Goal: Task Accomplishment & Management: Use online tool/utility

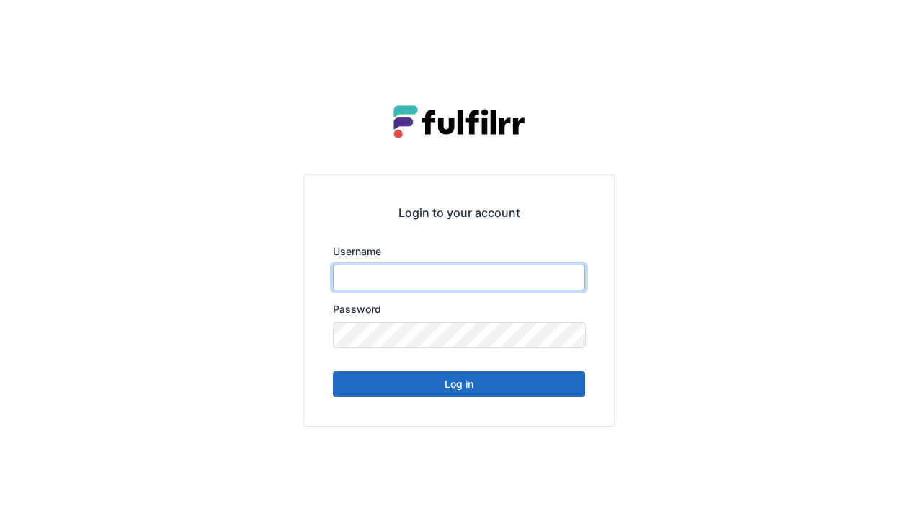
type input "******"
click at [466, 393] on button "Log in" at bounding box center [459, 384] width 252 height 26
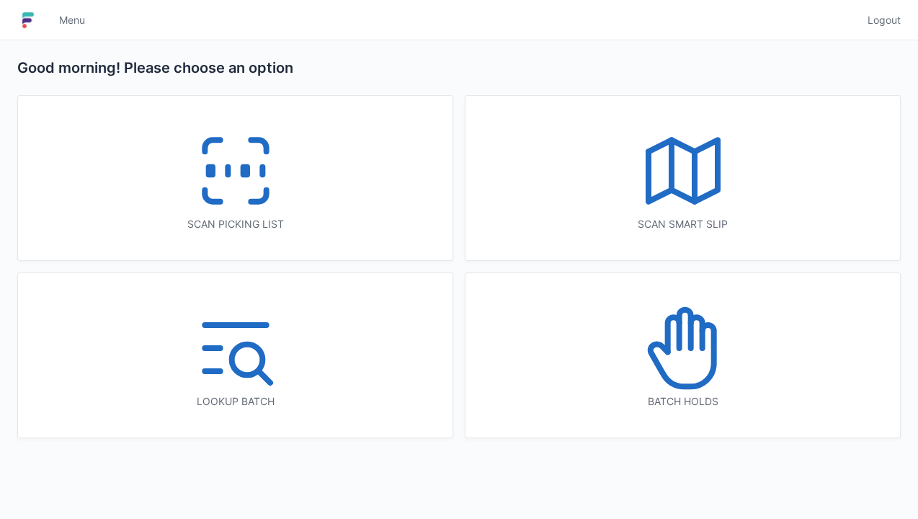
click at [234, 189] on icon at bounding box center [235, 171] width 92 height 92
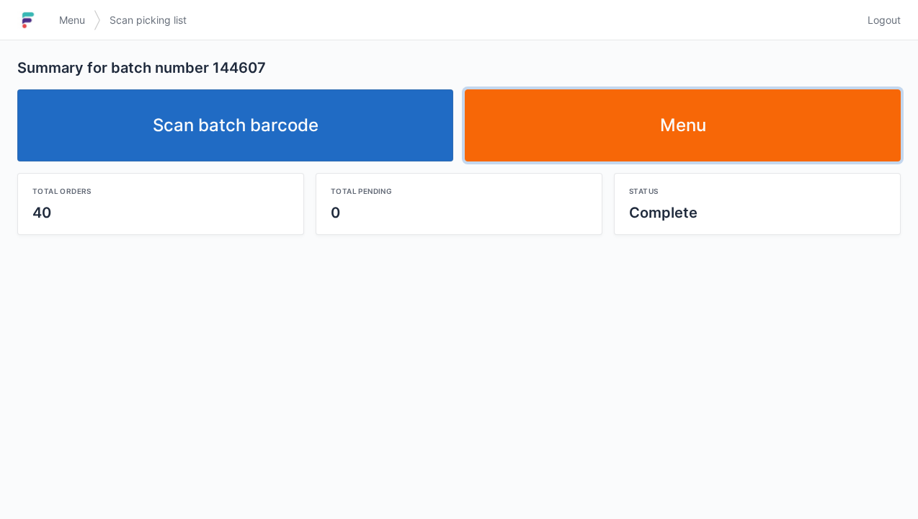
click at [697, 122] on link "Menu" at bounding box center [683, 125] width 436 height 72
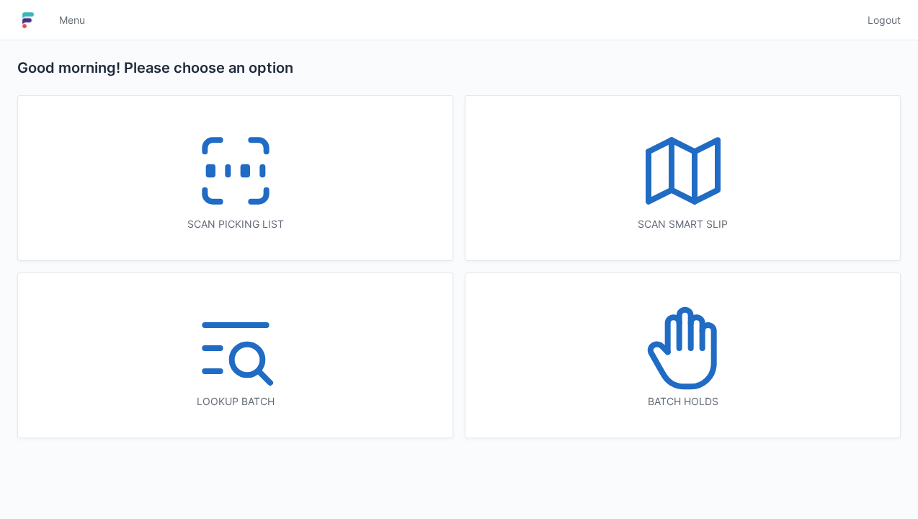
click at [236, 176] on icon at bounding box center [235, 171] width 92 height 92
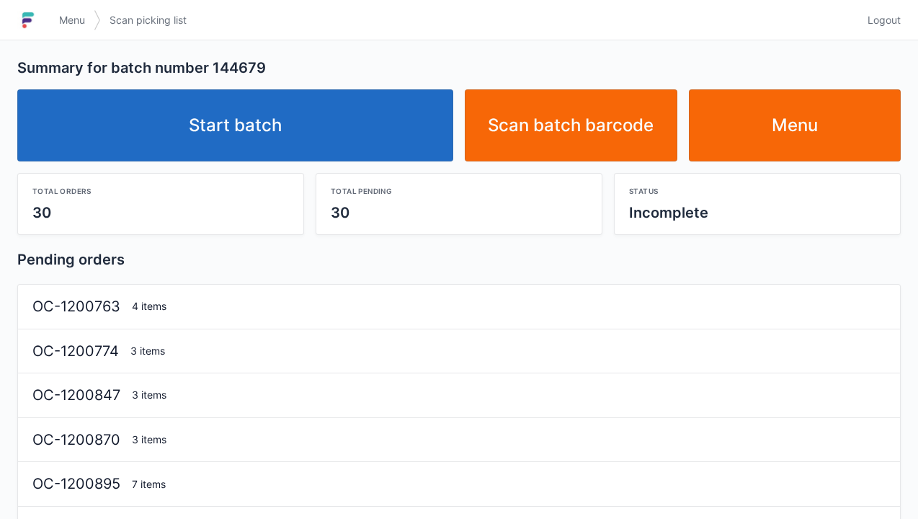
click at [267, 137] on link "Start batch" at bounding box center [235, 125] width 436 height 72
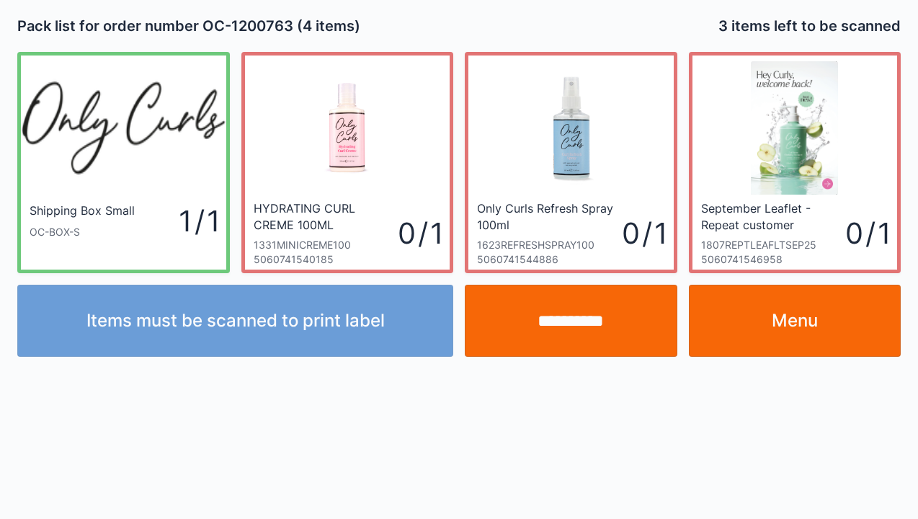
click at [804, 336] on link "Menu" at bounding box center [795, 321] width 213 height 72
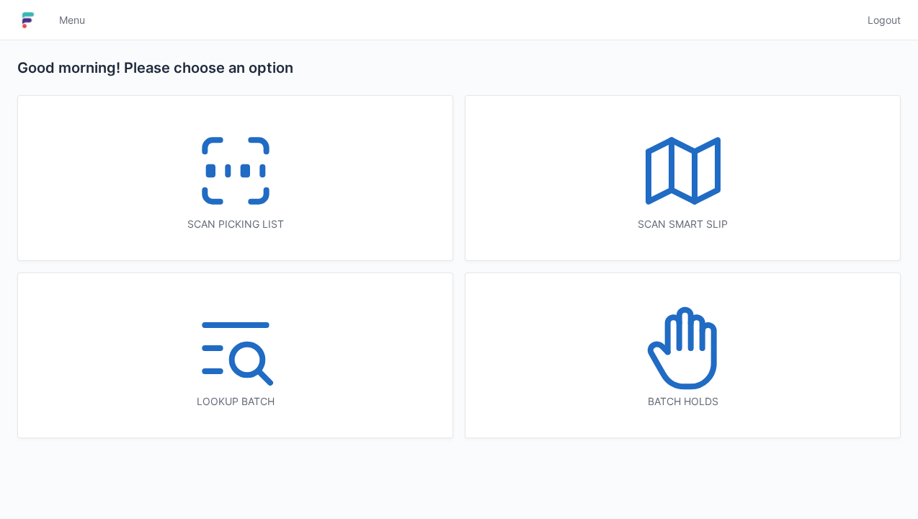
click at [225, 196] on icon at bounding box center [235, 171] width 92 height 92
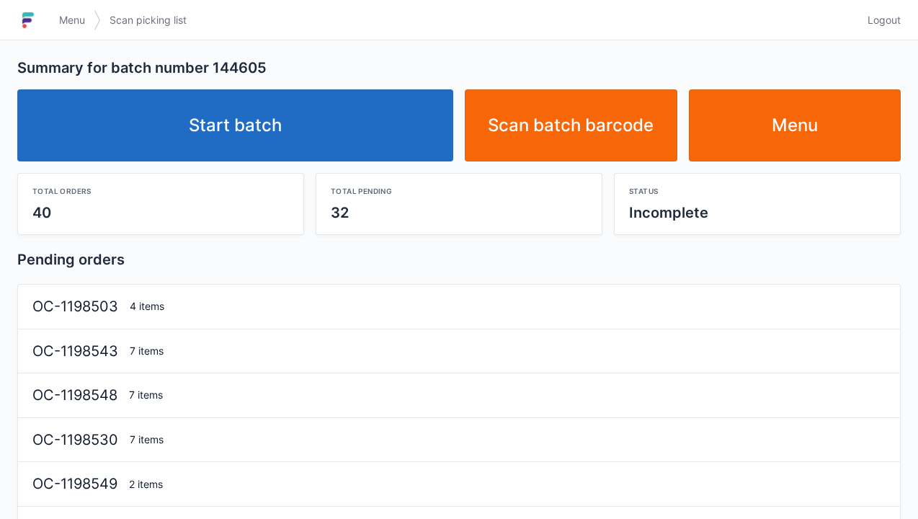
click at [218, 131] on link "Start batch" at bounding box center [235, 125] width 436 height 72
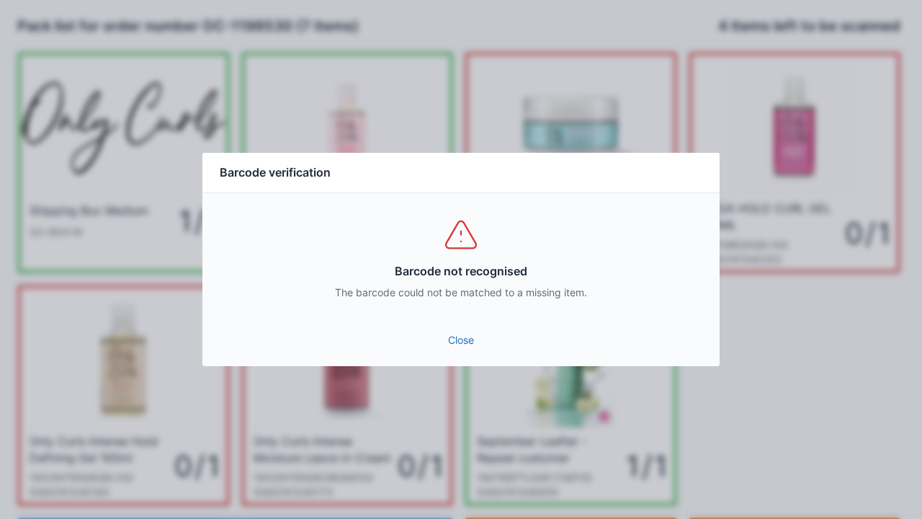
click at [457, 341] on link "Close" at bounding box center [461, 340] width 494 height 26
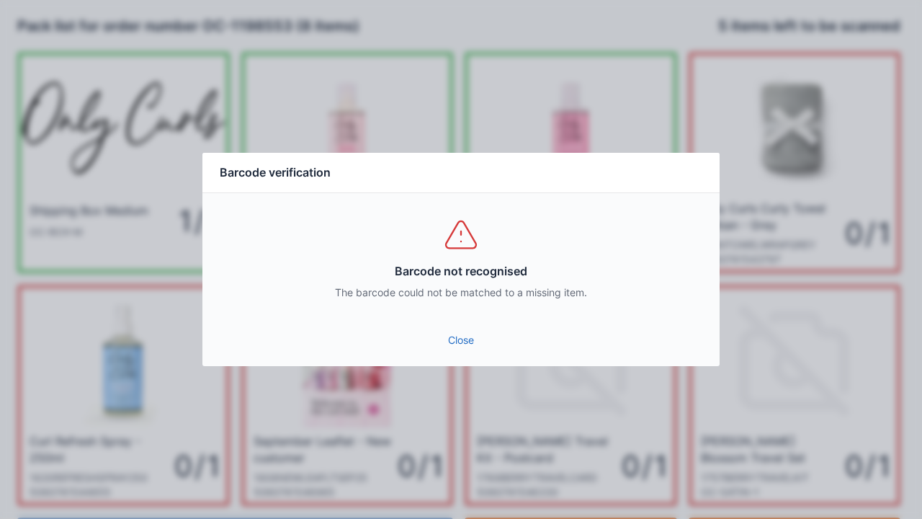
click at [467, 331] on link "Close" at bounding box center [461, 340] width 494 height 26
click at [461, 345] on link "Close" at bounding box center [461, 340] width 494 height 26
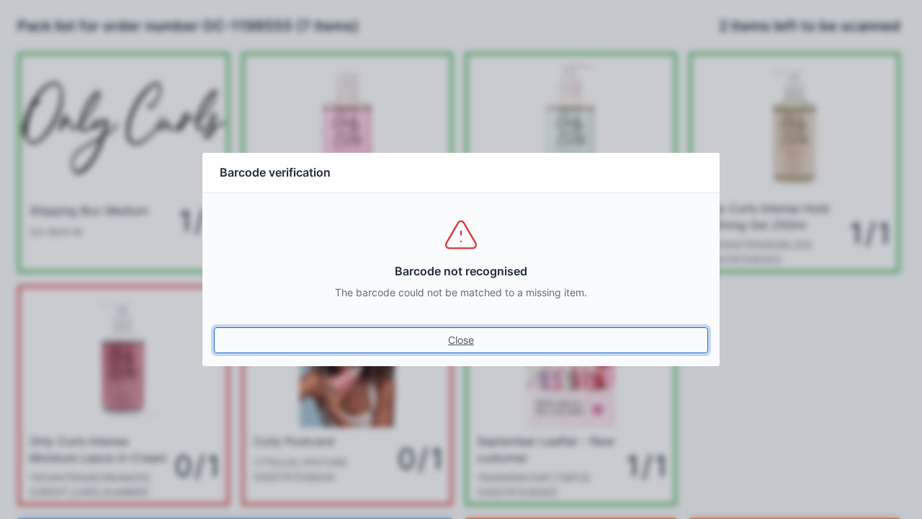
click at [480, 346] on link "Close" at bounding box center [461, 340] width 494 height 26
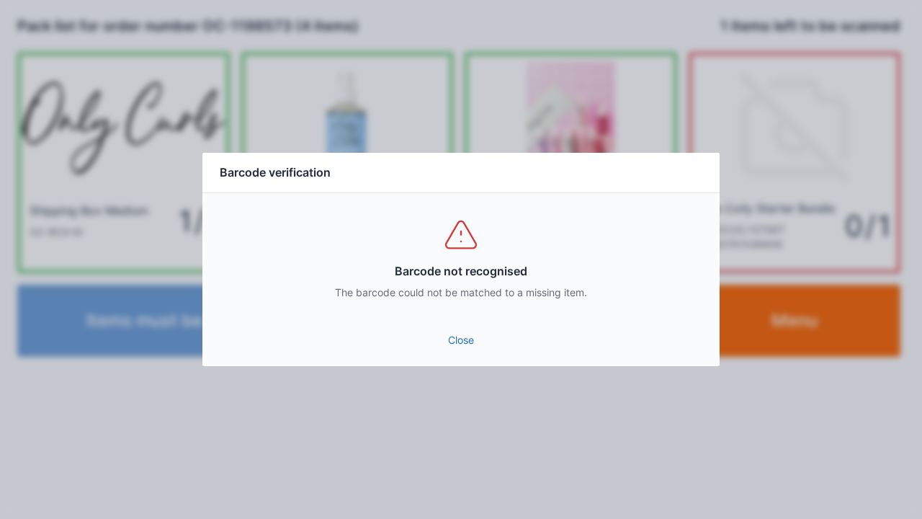
click at [454, 363] on div "Close" at bounding box center [460, 344] width 517 height 43
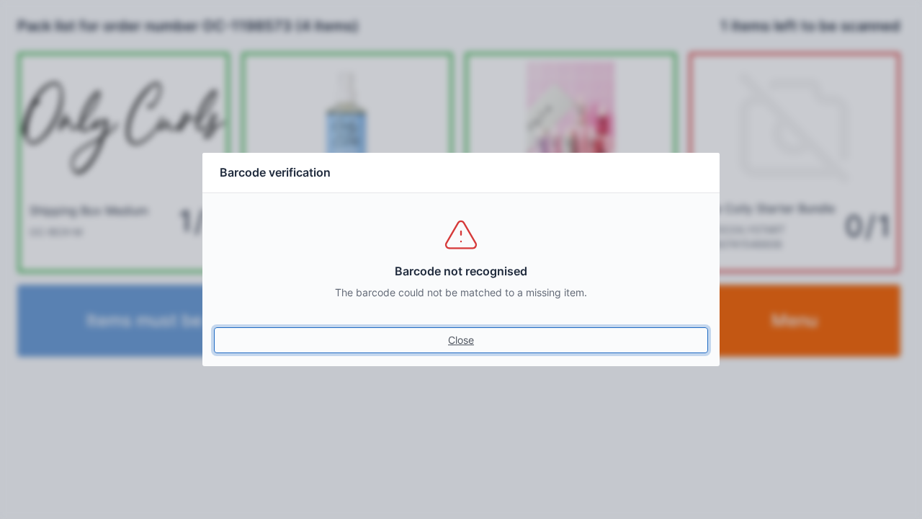
click at [470, 343] on link "Close" at bounding box center [461, 340] width 494 height 26
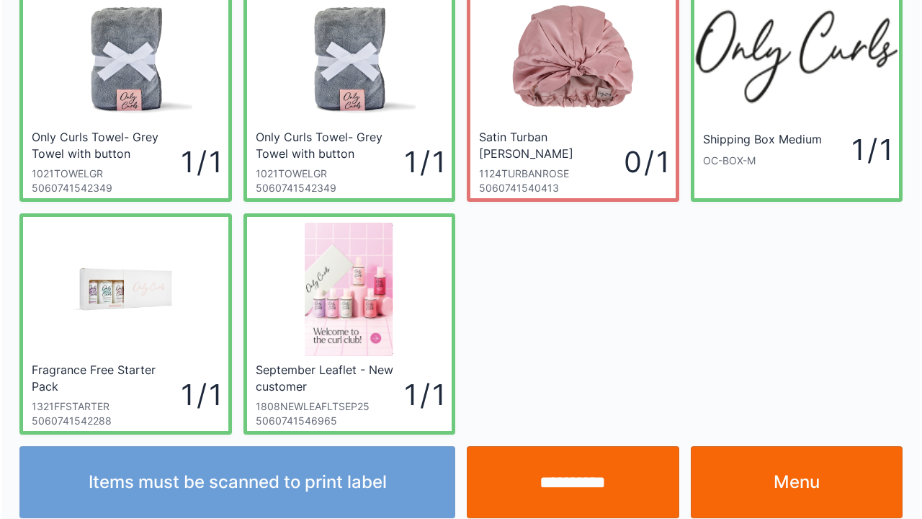
scroll to position [84, 0]
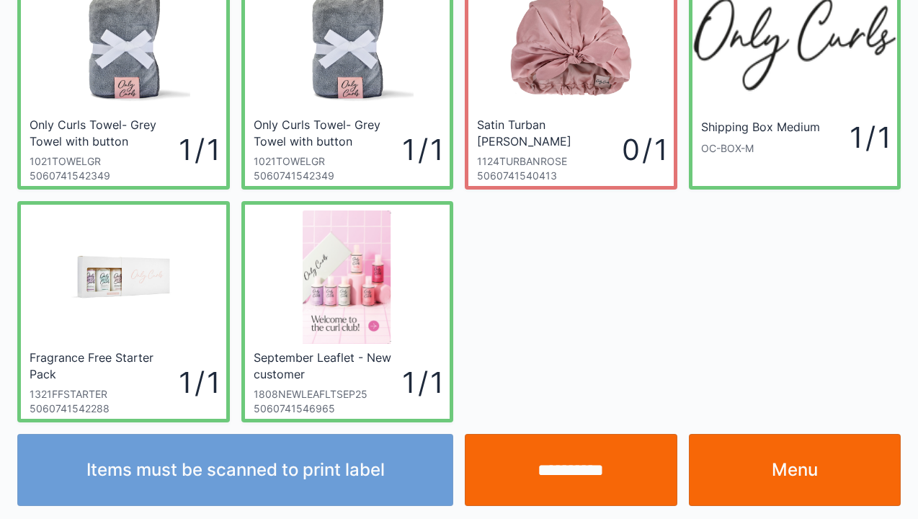
click at [564, 463] on input "**********" at bounding box center [571, 470] width 213 height 72
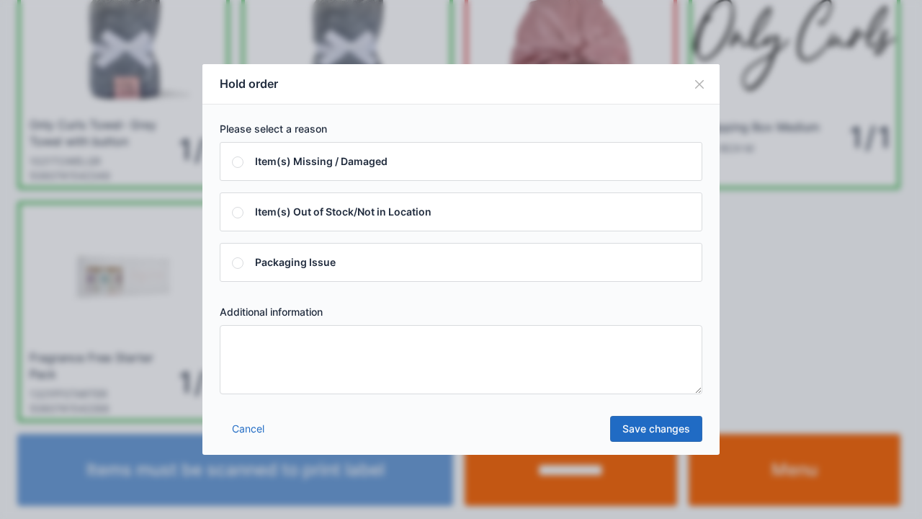
click at [243, 343] on textarea at bounding box center [461, 359] width 483 height 69
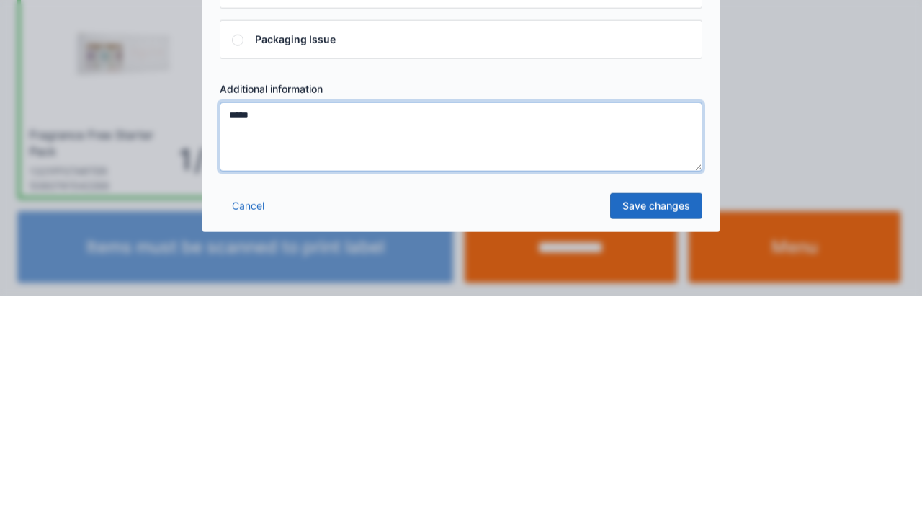
type textarea "*****"
click at [644, 435] on link "Save changes" at bounding box center [656, 429] width 92 height 26
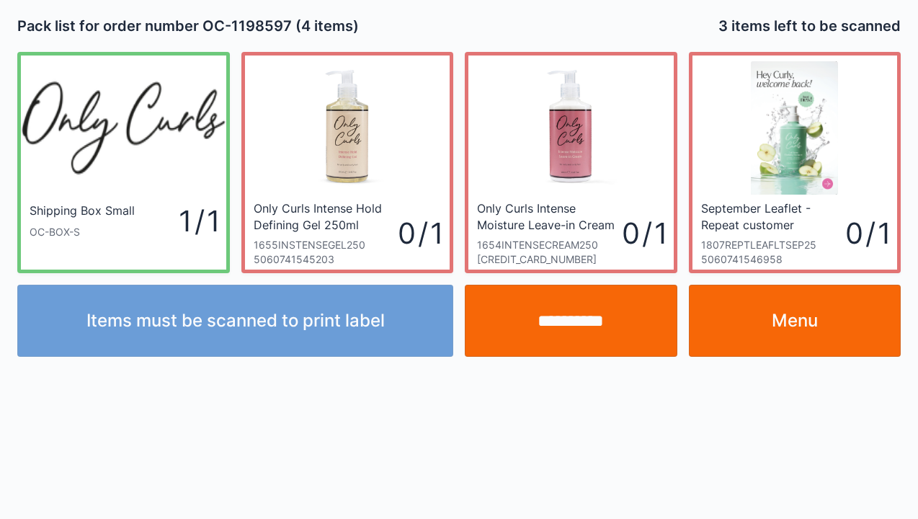
click at [791, 334] on link "Menu" at bounding box center [795, 321] width 213 height 72
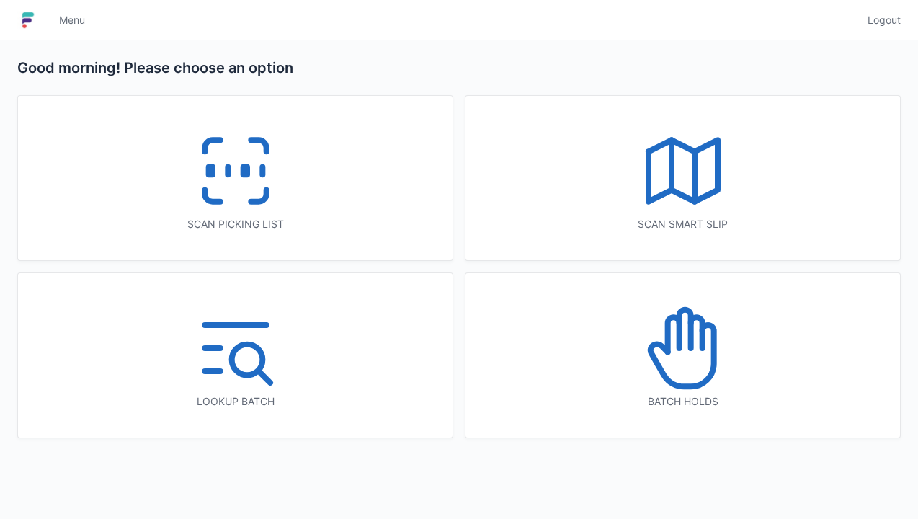
click at [686, 385] on icon at bounding box center [681, 355] width 63 height 61
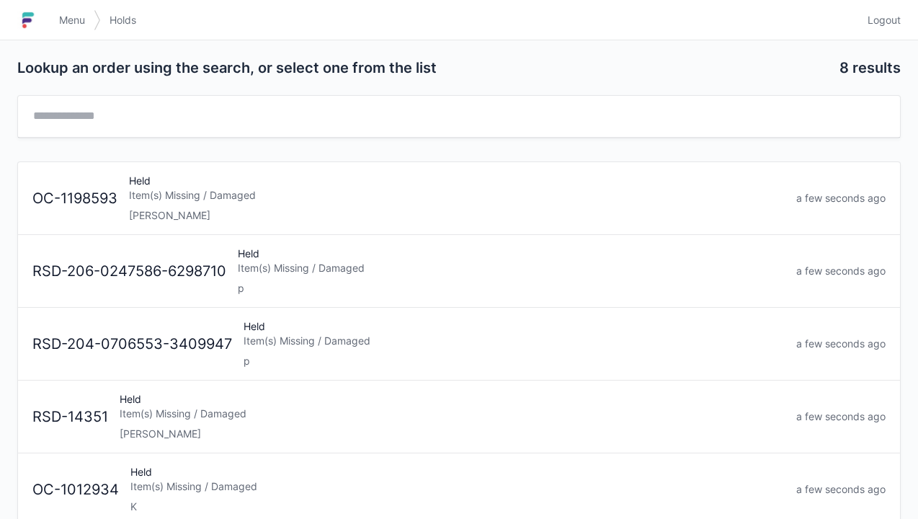
click at [176, 205] on div "Held Item(s) Missing / Damaged Elena" at bounding box center [456, 198] width 667 height 49
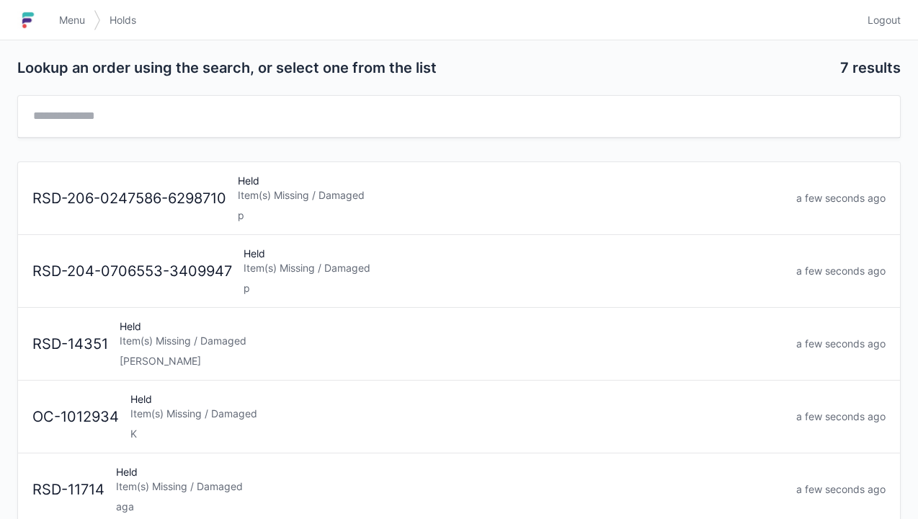
click at [80, 24] on span "Menu" at bounding box center [72, 20] width 26 height 14
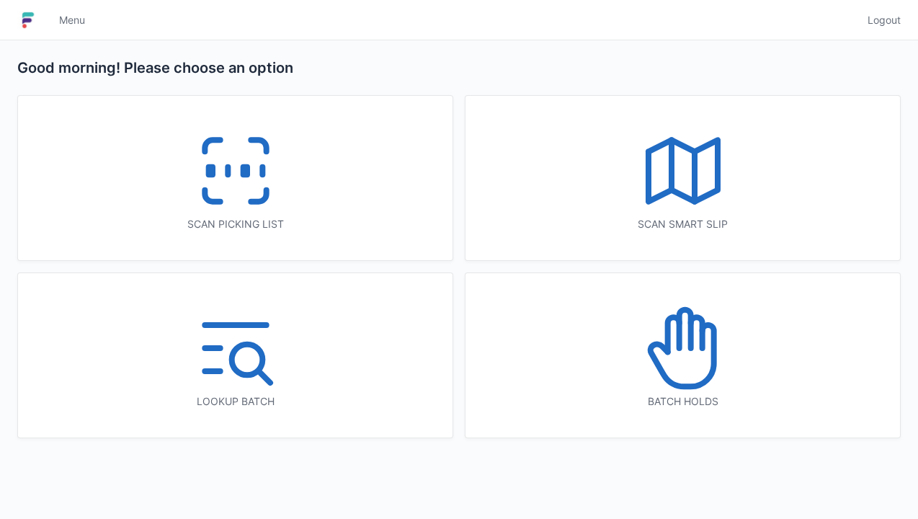
click at [229, 153] on icon at bounding box center [235, 171] width 92 height 92
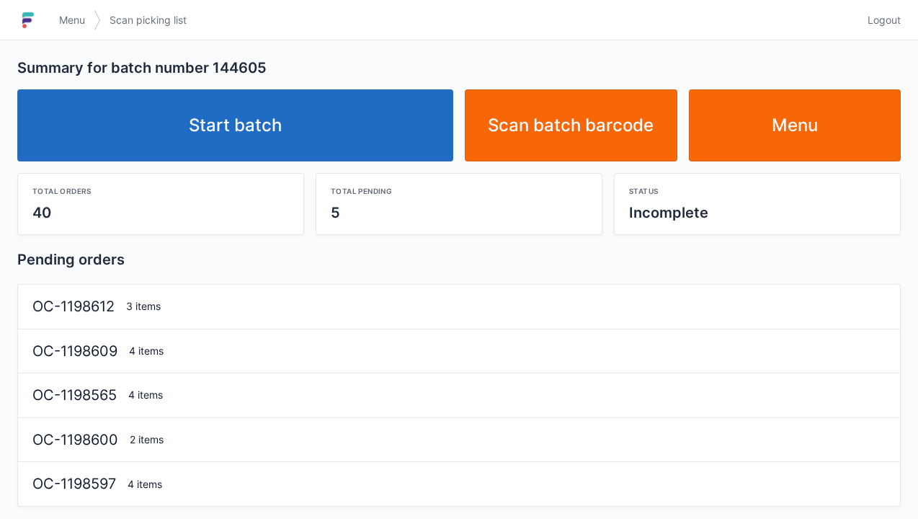
click at [245, 137] on link "Start batch" at bounding box center [235, 125] width 436 height 72
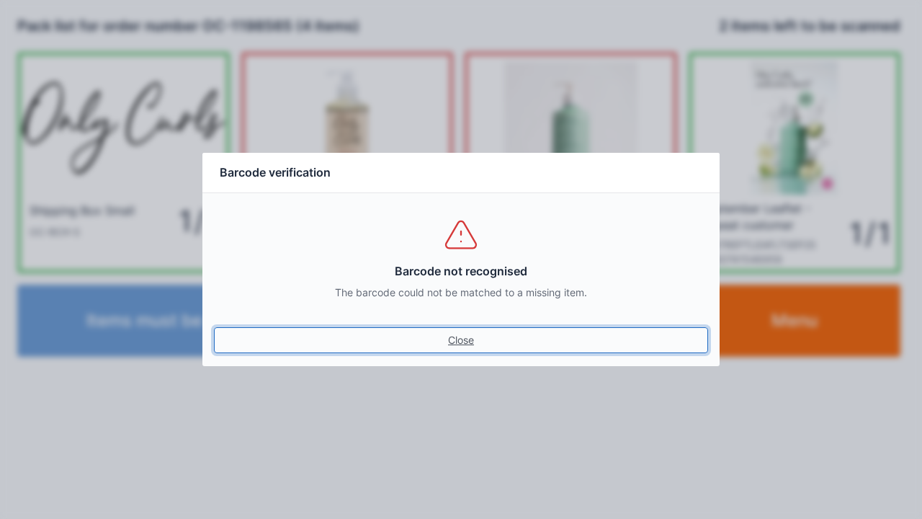
click at [461, 346] on link "Close" at bounding box center [461, 340] width 494 height 26
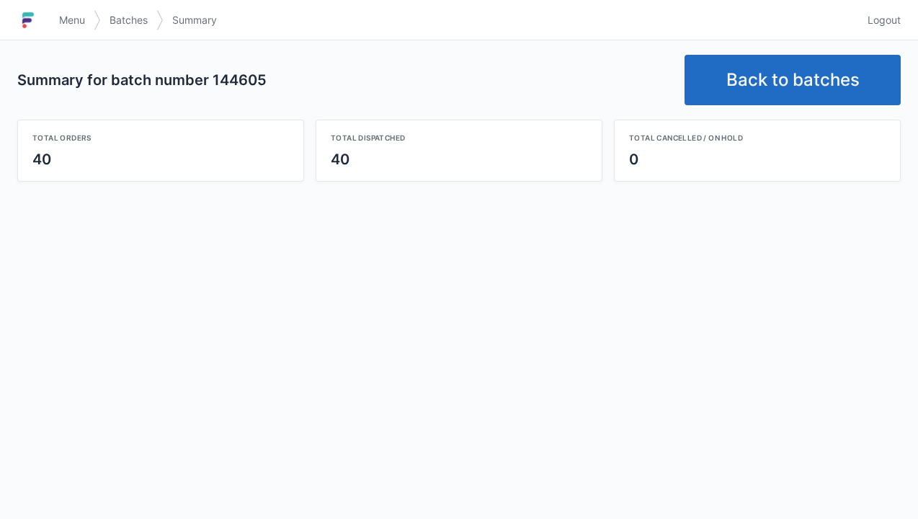
click at [781, 85] on link "Back to batches" at bounding box center [792, 80] width 216 height 50
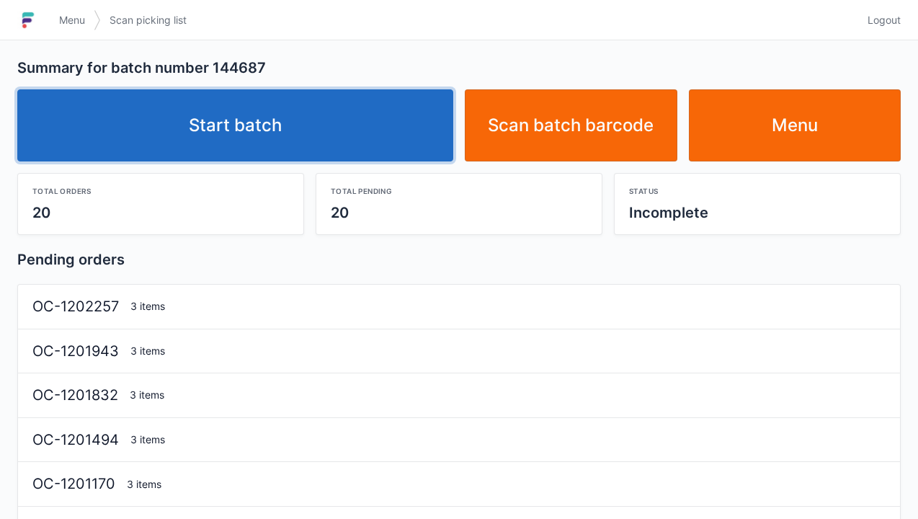
click at [255, 132] on link "Start batch" at bounding box center [235, 125] width 436 height 72
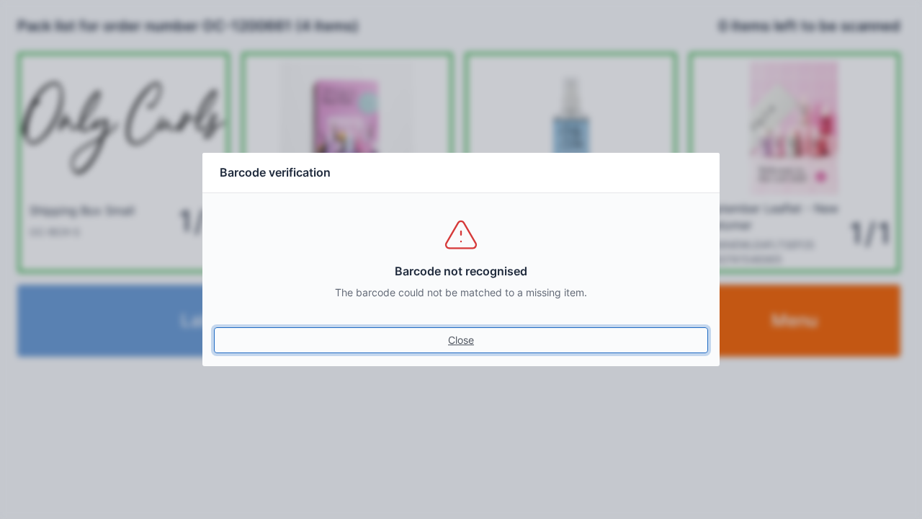
click at [460, 344] on link "Close" at bounding box center [461, 340] width 494 height 26
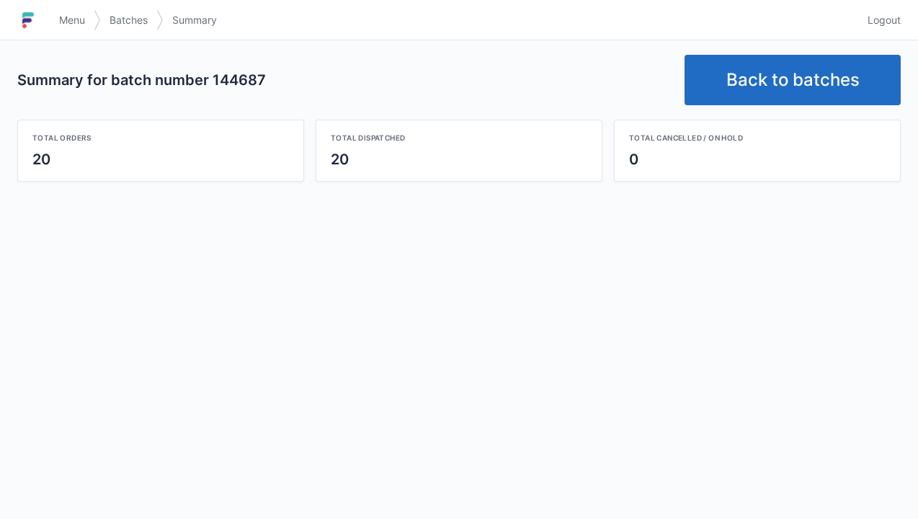
click at [787, 83] on link "Back to batches" at bounding box center [792, 80] width 216 height 50
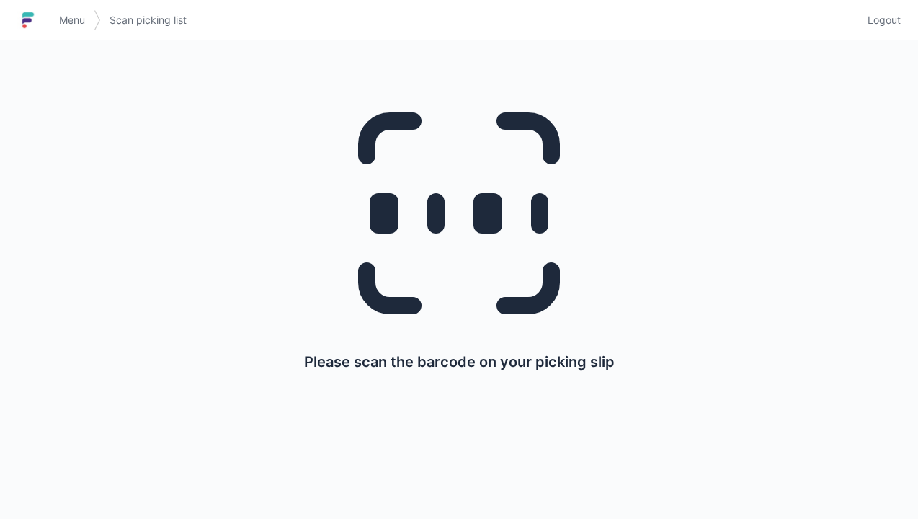
click at [78, 20] on span "Menu" at bounding box center [72, 20] width 26 height 14
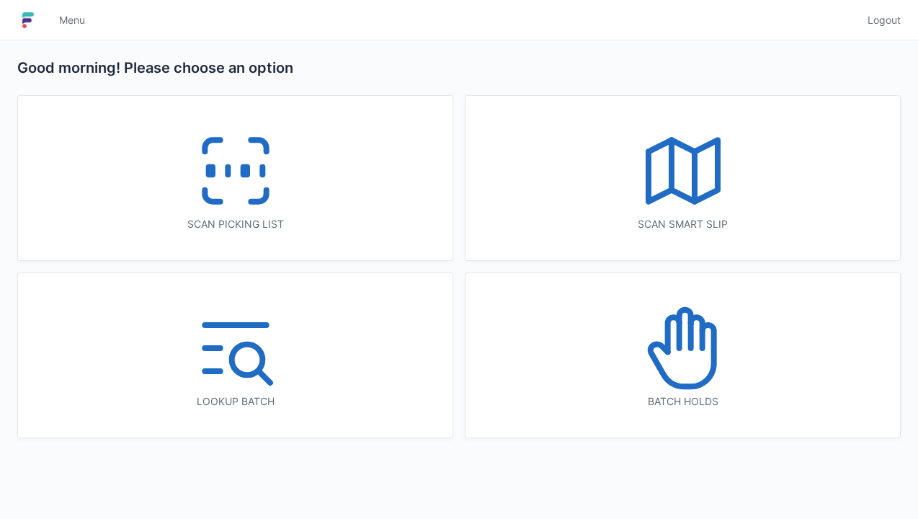
click at [246, 186] on icon at bounding box center [235, 171] width 92 height 92
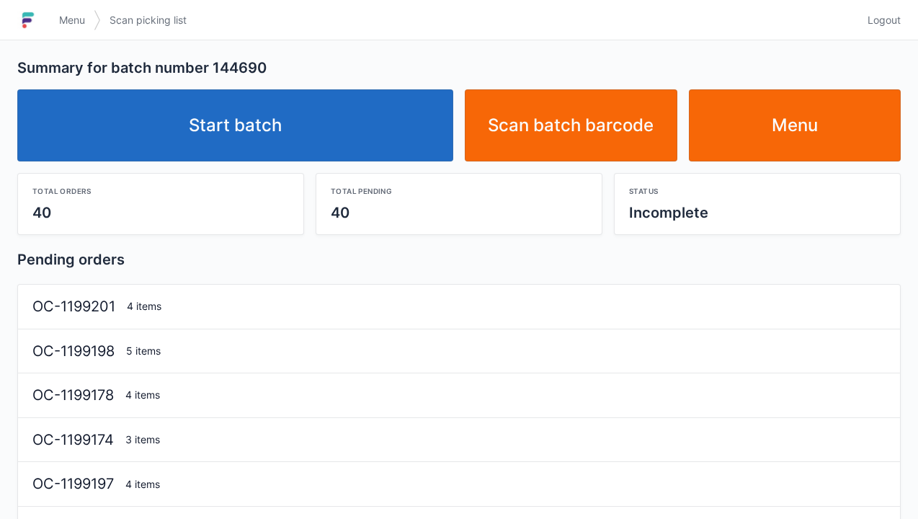
click at [265, 134] on link "Start batch" at bounding box center [235, 125] width 436 height 72
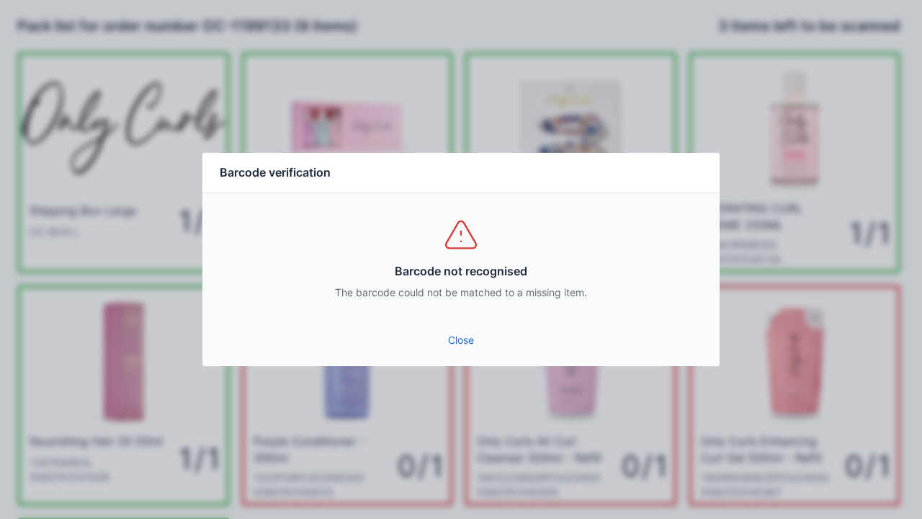
click at [473, 363] on div "Close" at bounding box center [460, 344] width 517 height 43
click at [469, 343] on link "Close" at bounding box center [461, 340] width 494 height 26
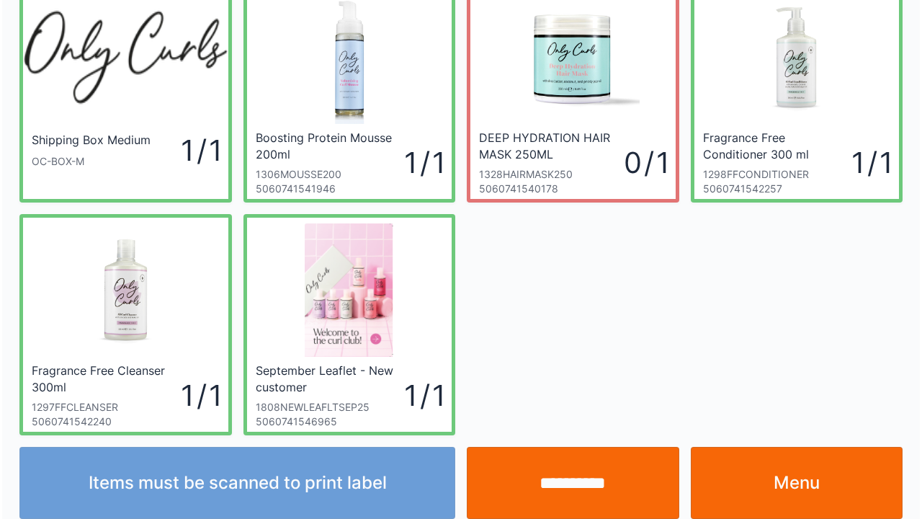
scroll to position [84, 0]
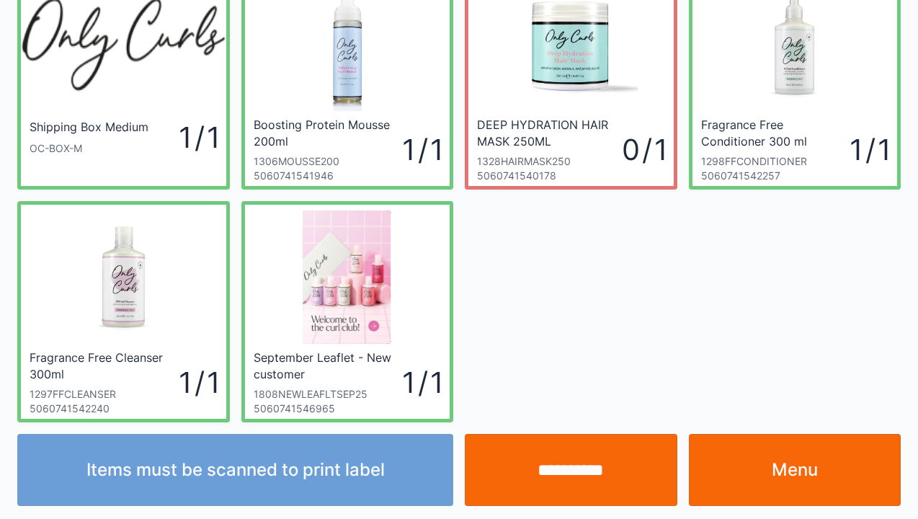
click at [597, 465] on input "**********" at bounding box center [571, 470] width 213 height 72
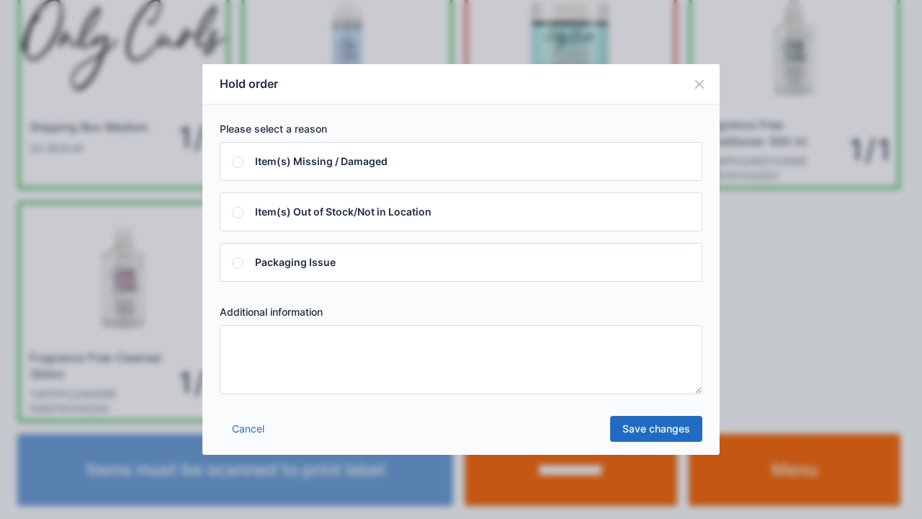
click at [250, 353] on textarea at bounding box center [461, 359] width 483 height 69
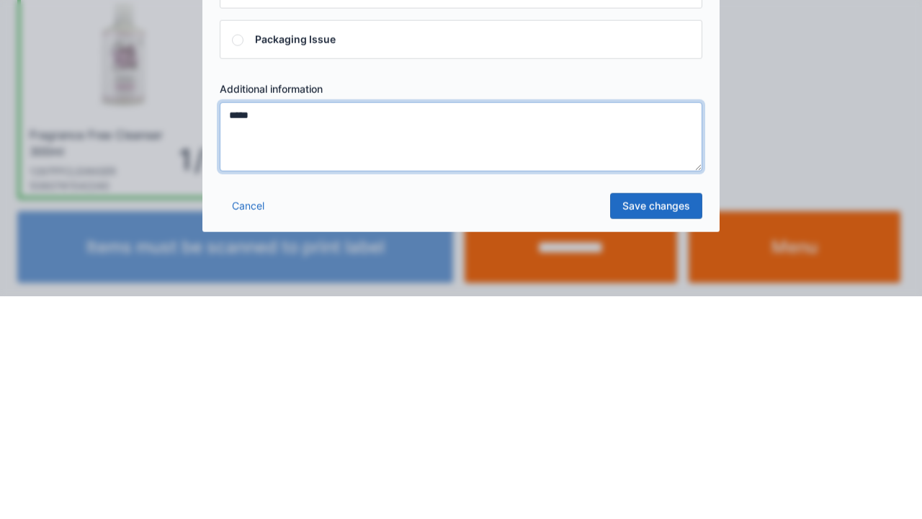
type textarea "*****"
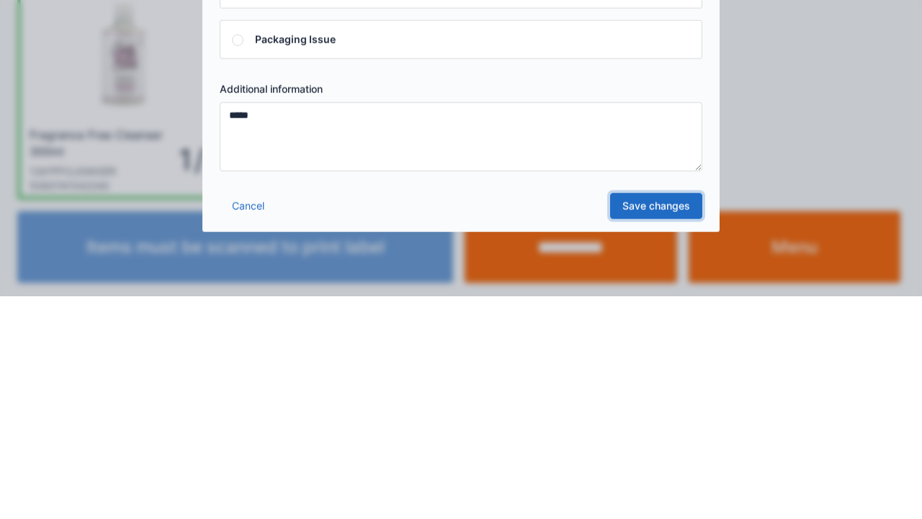
click at [664, 433] on link "Save changes" at bounding box center [656, 429] width 92 height 26
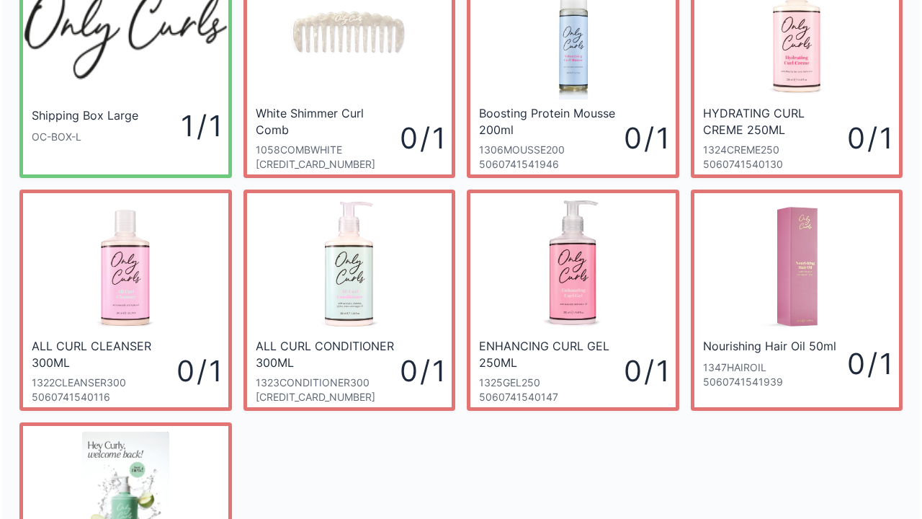
scroll to position [9, 0]
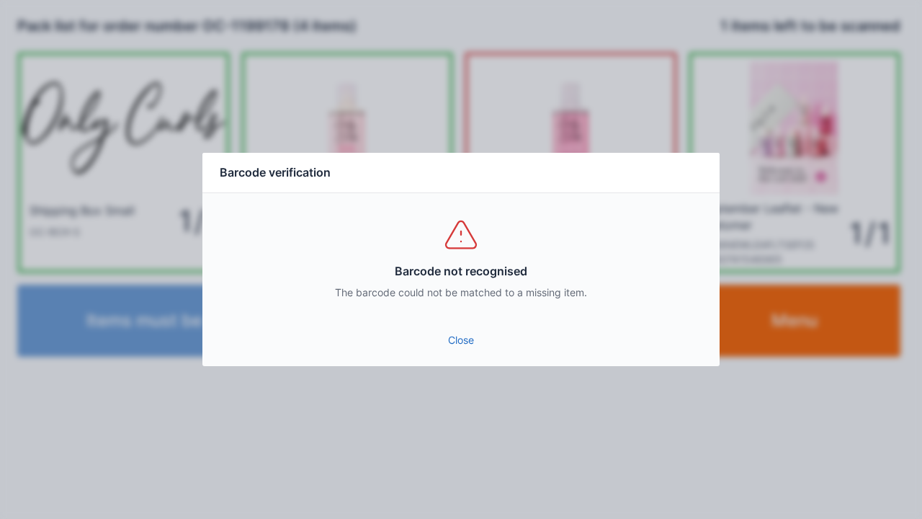
click at [462, 318] on div "Barcode not recognised The barcode could not be matched to a missing item." at bounding box center [460, 258] width 517 height 130
click at [487, 341] on link "Close" at bounding box center [461, 340] width 494 height 26
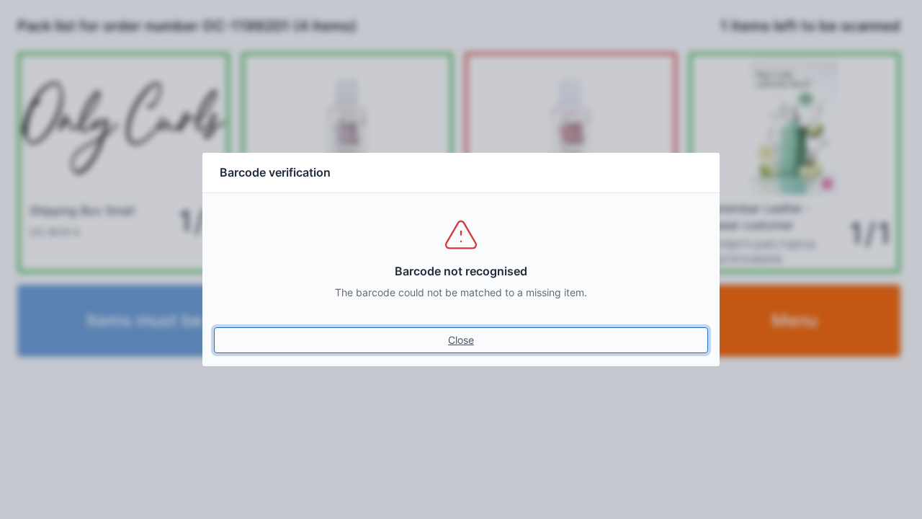
click at [460, 344] on link "Close" at bounding box center [461, 340] width 494 height 26
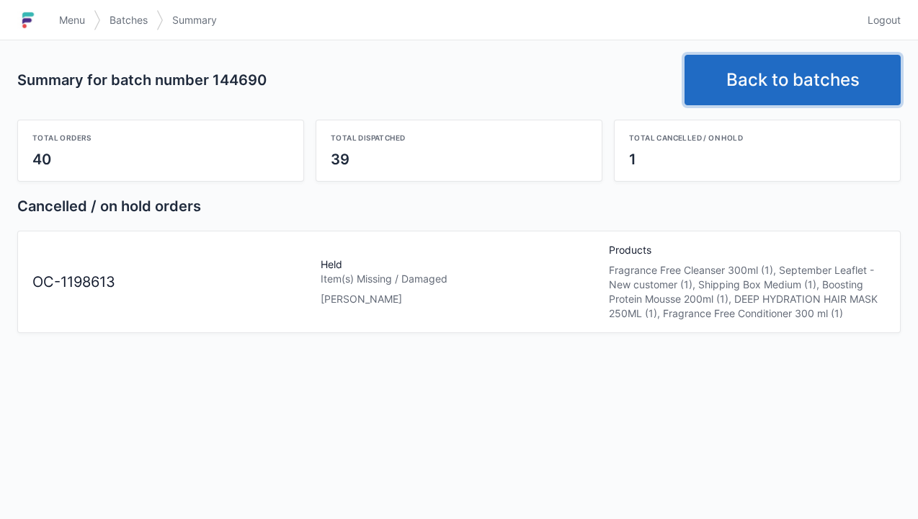
click at [768, 84] on link "Back to batches" at bounding box center [792, 80] width 216 height 50
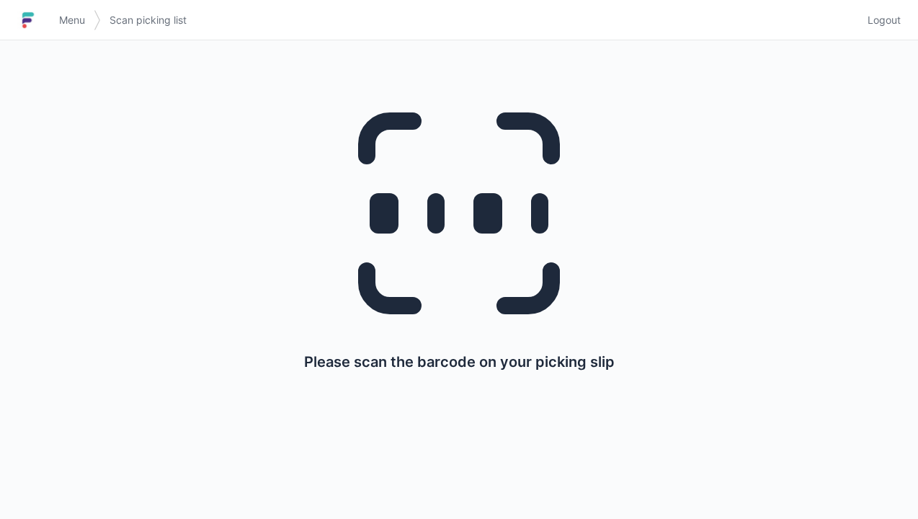
click at [70, 22] on span "Menu" at bounding box center [72, 20] width 26 height 14
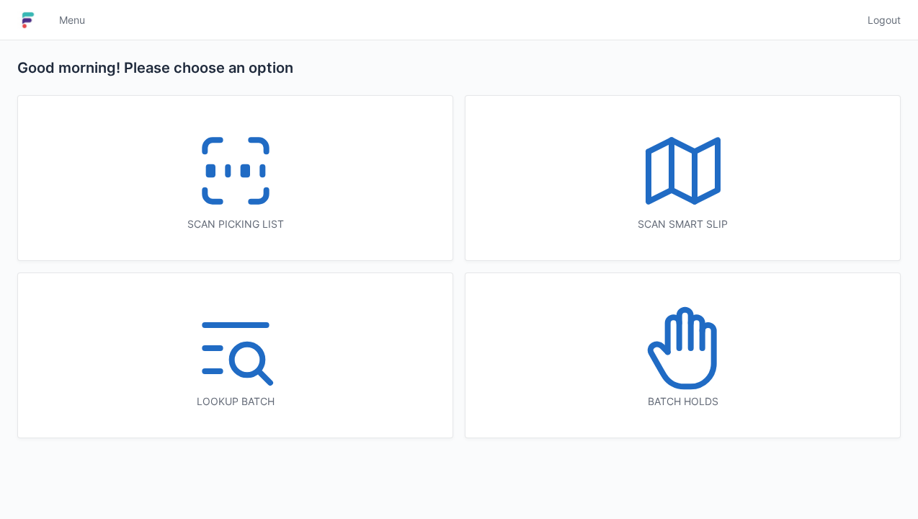
click at [681, 360] on icon at bounding box center [683, 348] width 92 height 92
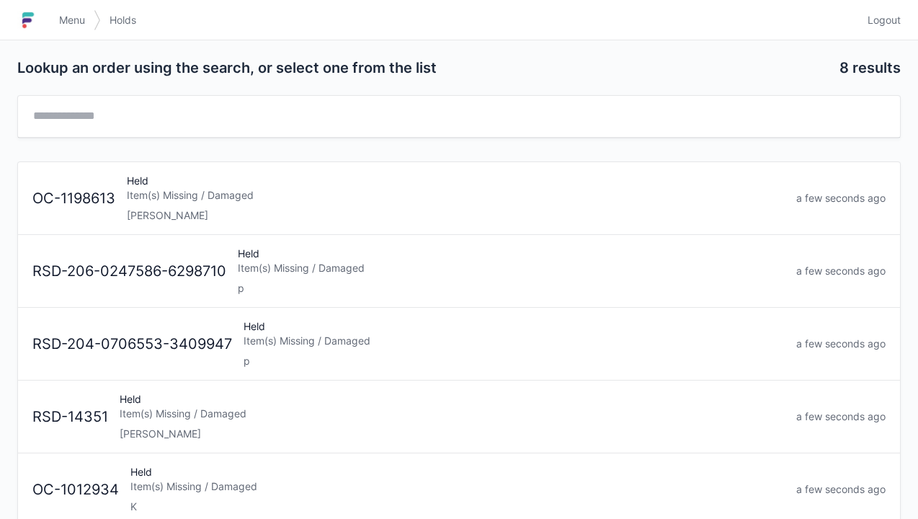
click at [162, 193] on div "Item(s) Missing / Damaged" at bounding box center [456, 195] width 658 height 14
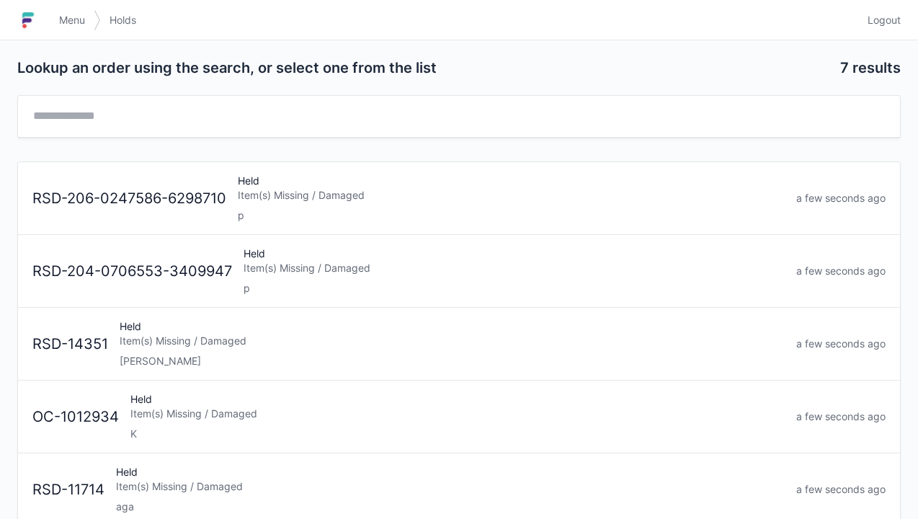
click at [82, 16] on span "Menu" at bounding box center [72, 20] width 26 height 14
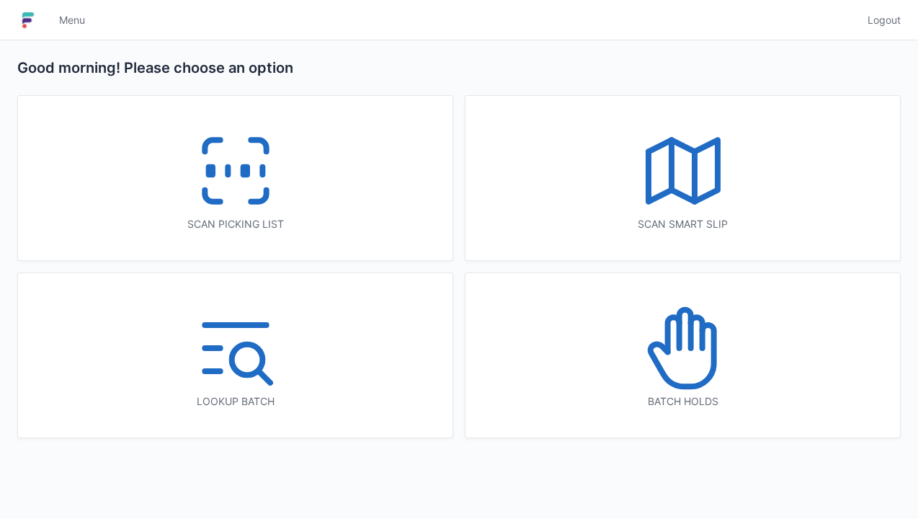
click at [246, 175] on rect at bounding box center [245, 171] width 4 height 8
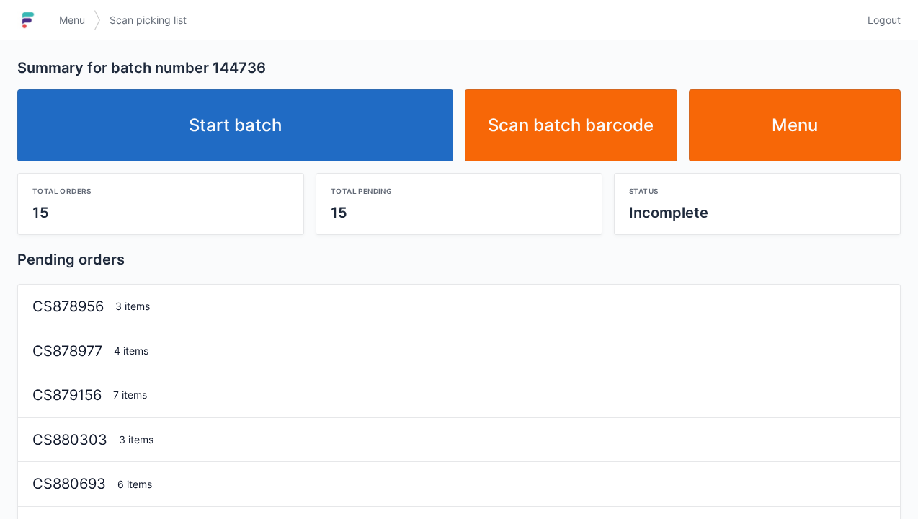
click at [274, 122] on link "Start batch" at bounding box center [235, 125] width 436 height 72
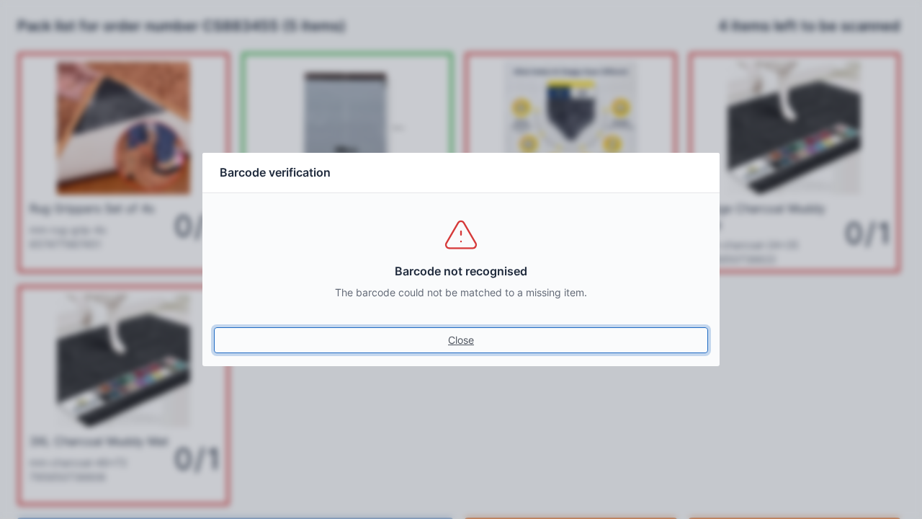
click at [464, 349] on link "Close" at bounding box center [461, 340] width 494 height 26
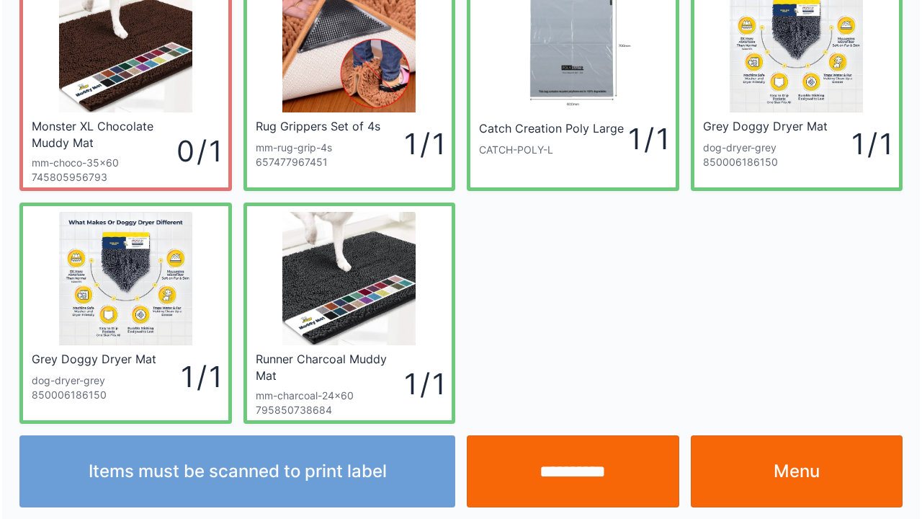
scroll to position [84, 0]
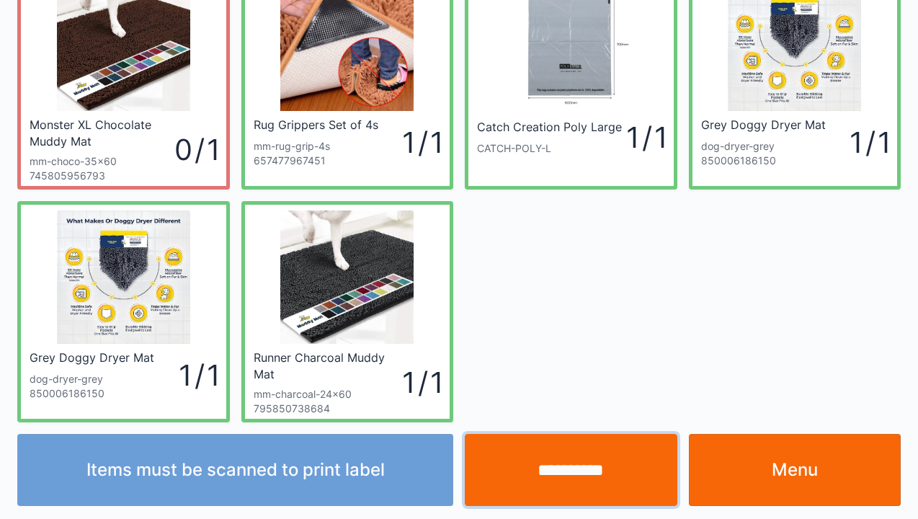
click at [594, 477] on input "**********" at bounding box center [571, 470] width 213 height 72
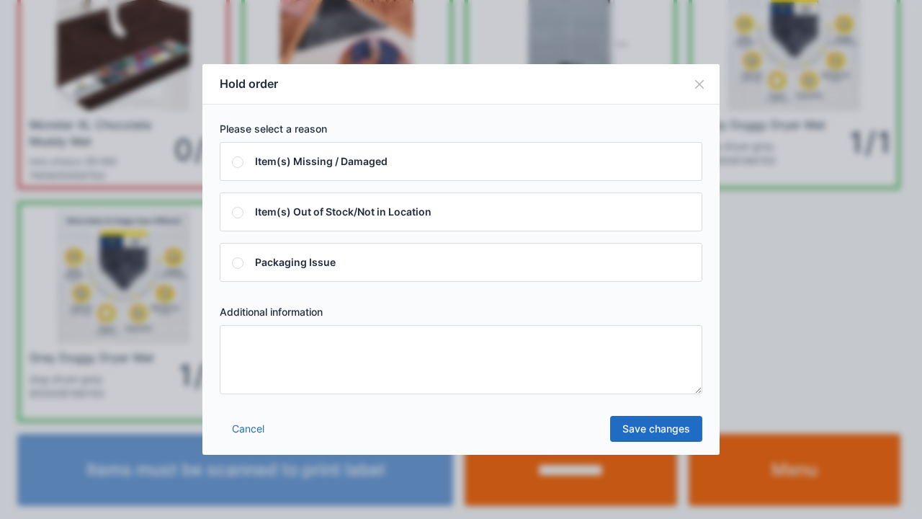
click at [238, 342] on textarea at bounding box center [461, 359] width 483 height 69
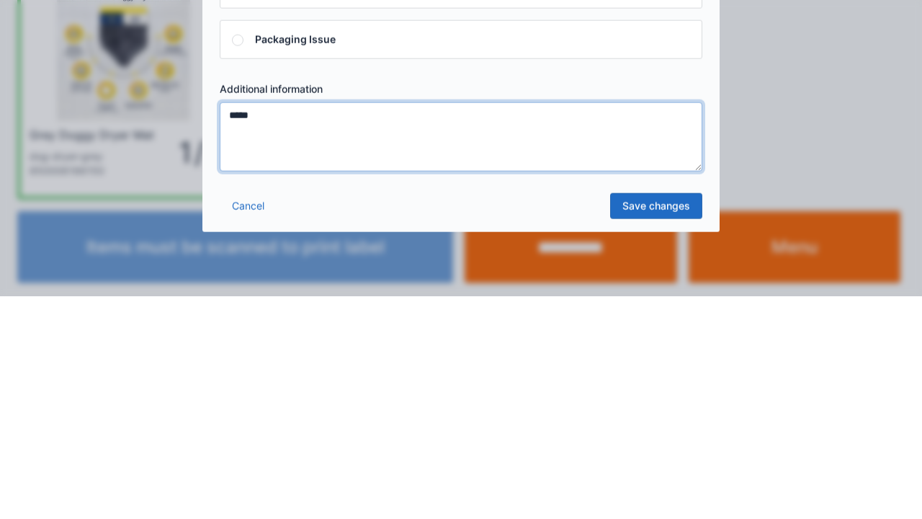
type textarea "*****"
click at [663, 431] on link "Save changes" at bounding box center [656, 429] width 92 height 26
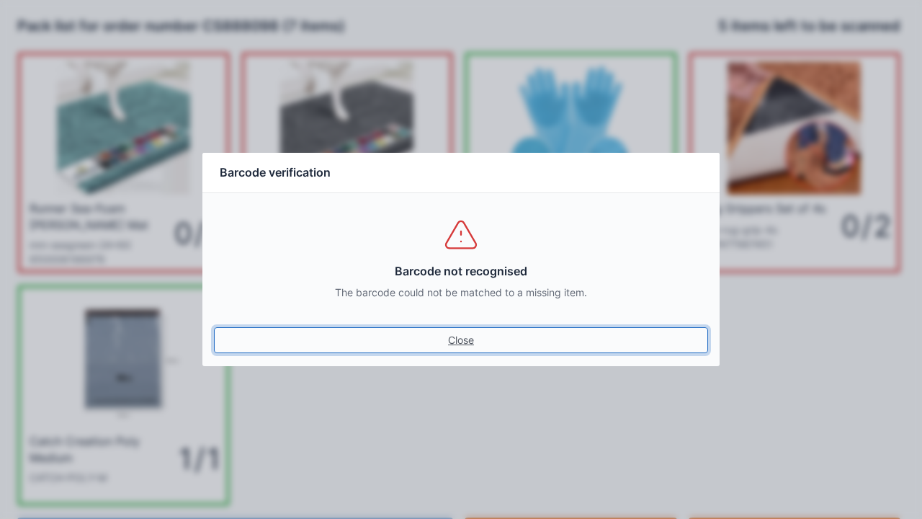
click at [458, 352] on link "Close" at bounding box center [461, 340] width 494 height 26
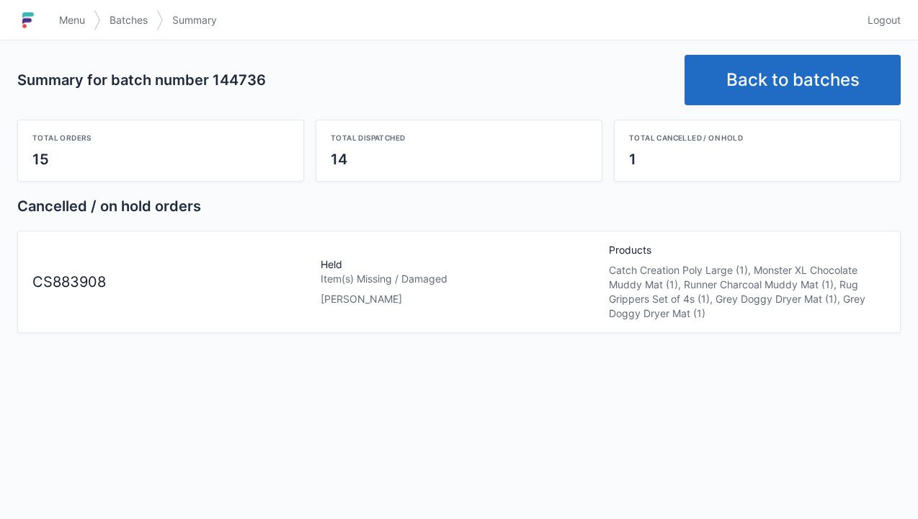
click at [777, 76] on link "Back to batches" at bounding box center [792, 80] width 216 height 50
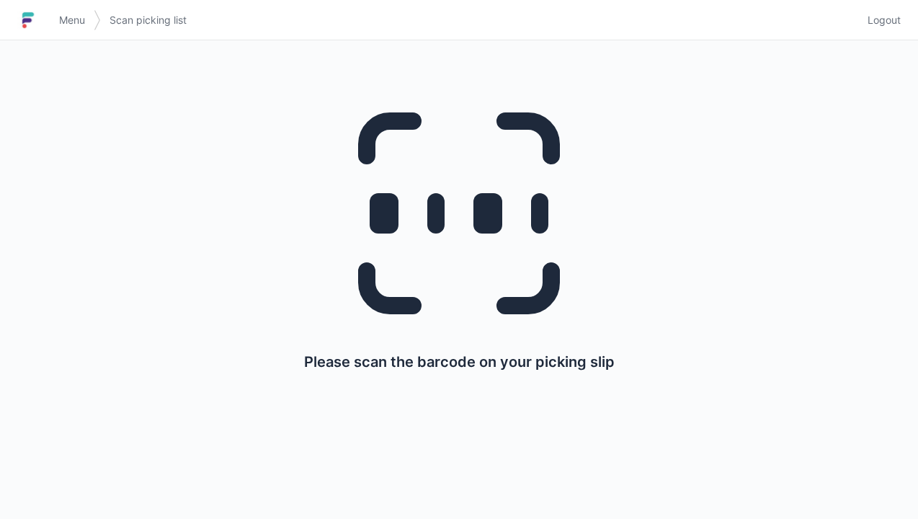
click at [75, 22] on span "Menu" at bounding box center [72, 20] width 26 height 14
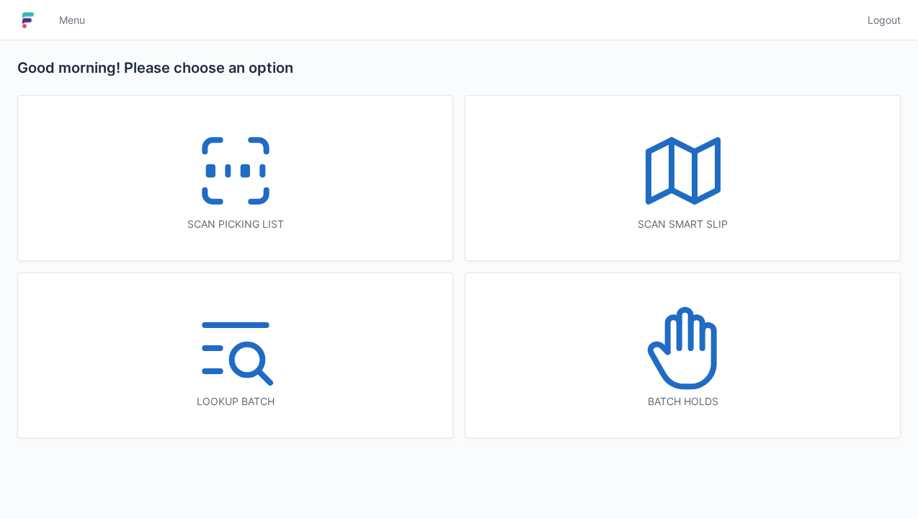
click at [684, 368] on icon at bounding box center [683, 348] width 92 height 92
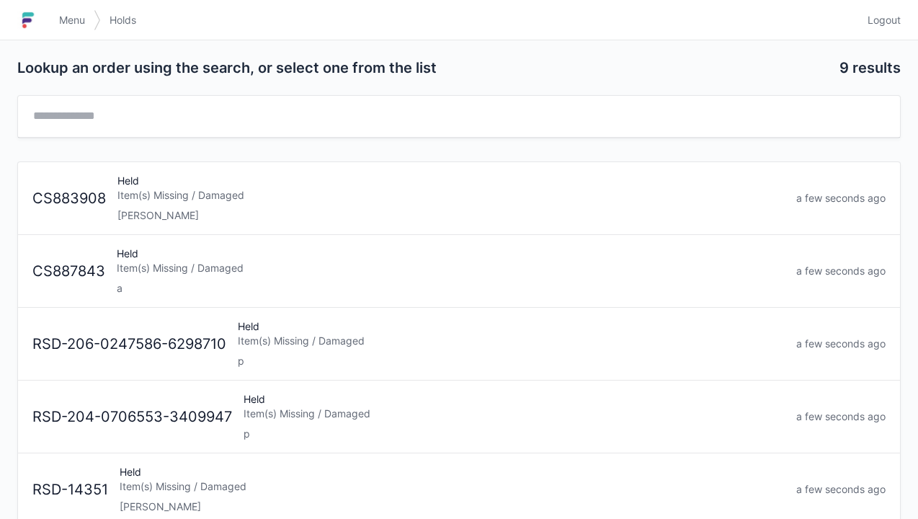
click at [155, 208] on div "[PERSON_NAME]" at bounding box center [450, 215] width 667 height 14
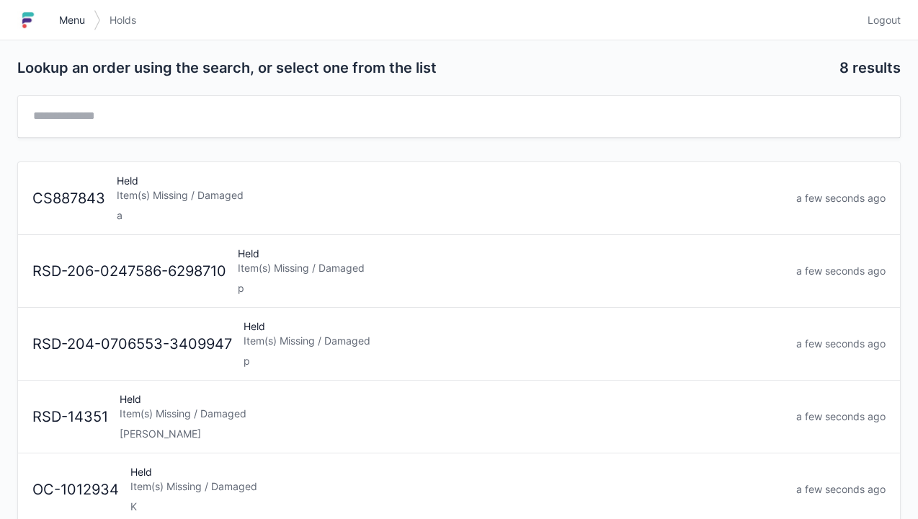
click at [69, 26] on span "Menu" at bounding box center [72, 20] width 26 height 14
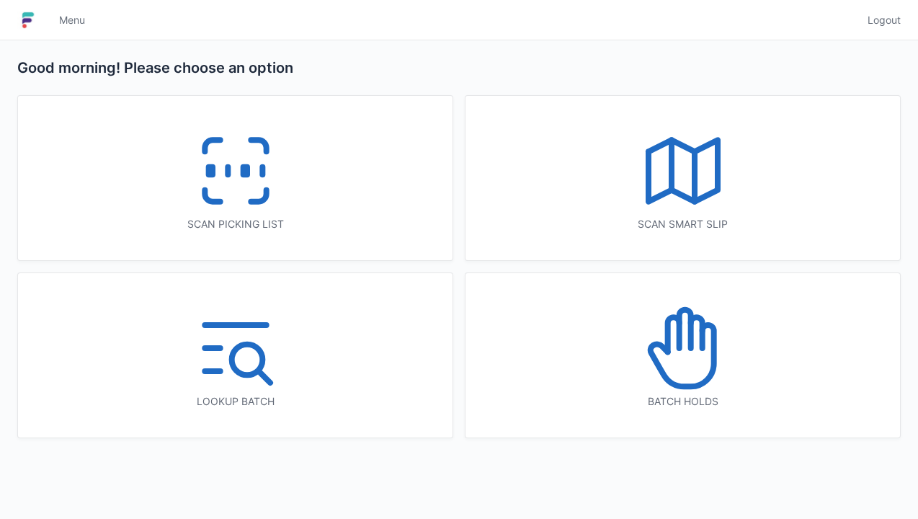
click at [228, 181] on icon at bounding box center [235, 171] width 92 height 92
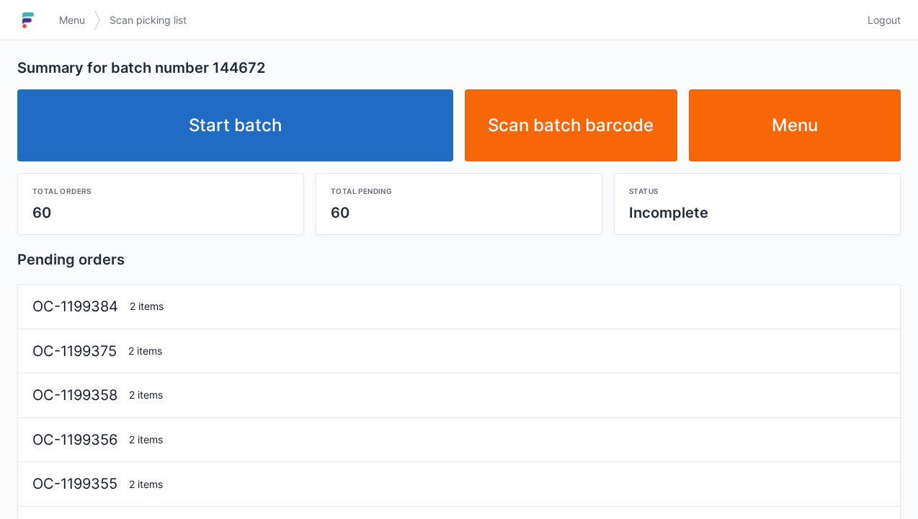
click at [248, 138] on link "Start batch" at bounding box center [235, 125] width 436 height 72
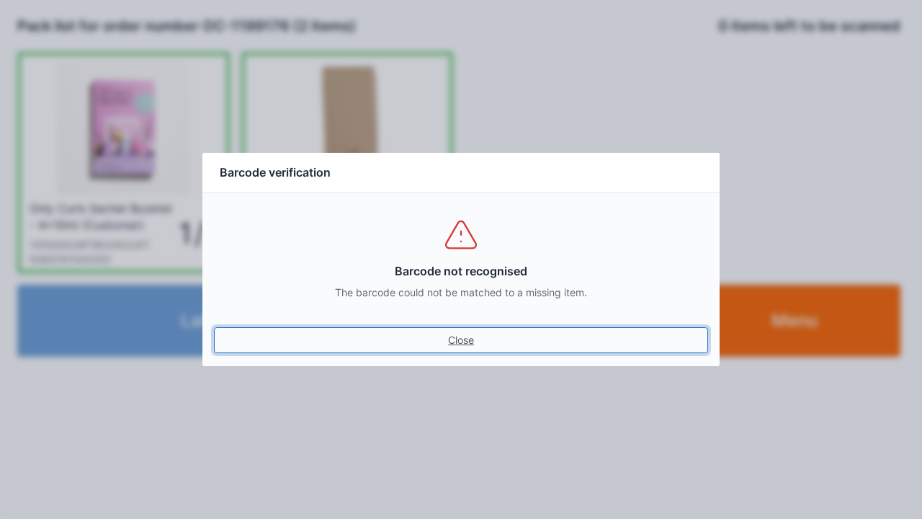
click at [454, 339] on link "Close" at bounding box center [461, 340] width 494 height 26
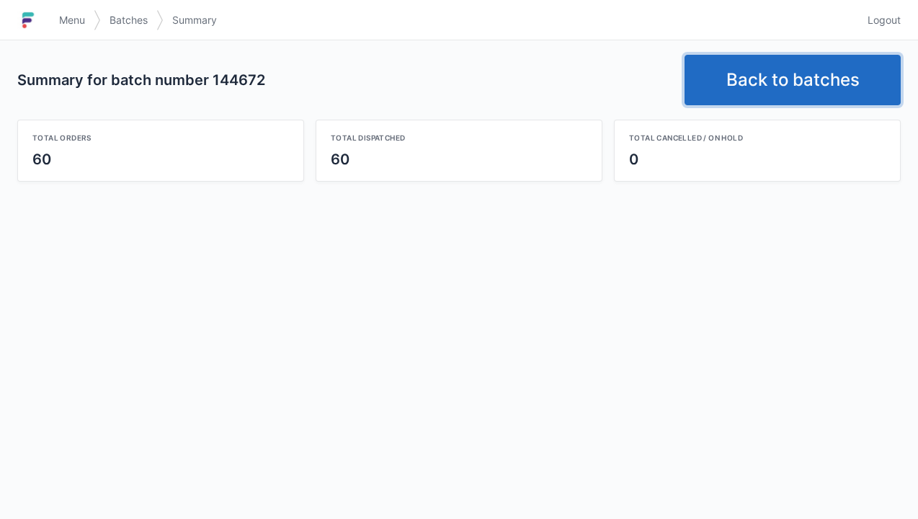
click at [774, 96] on link "Back to batches" at bounding box center [792, 80] width 216 height 50
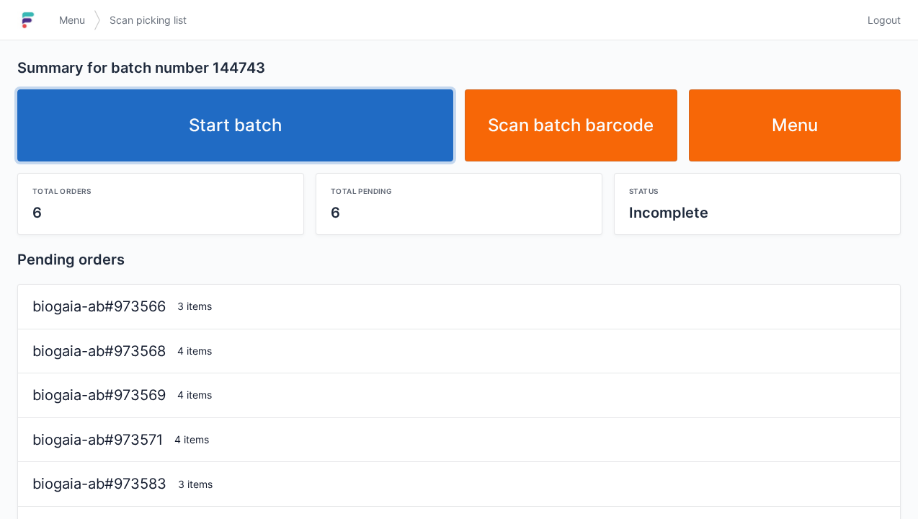
click at [287, 132] on link "Start batch" at bounding box center [235, 125] width 436 height 72
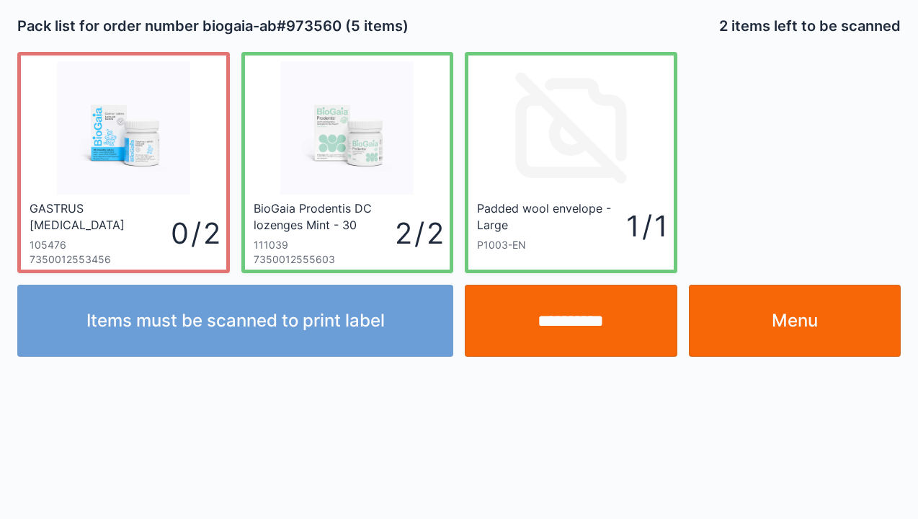
click at [779, 339] on link "Menu" at bounding box center [795, 321] width 213 height 72
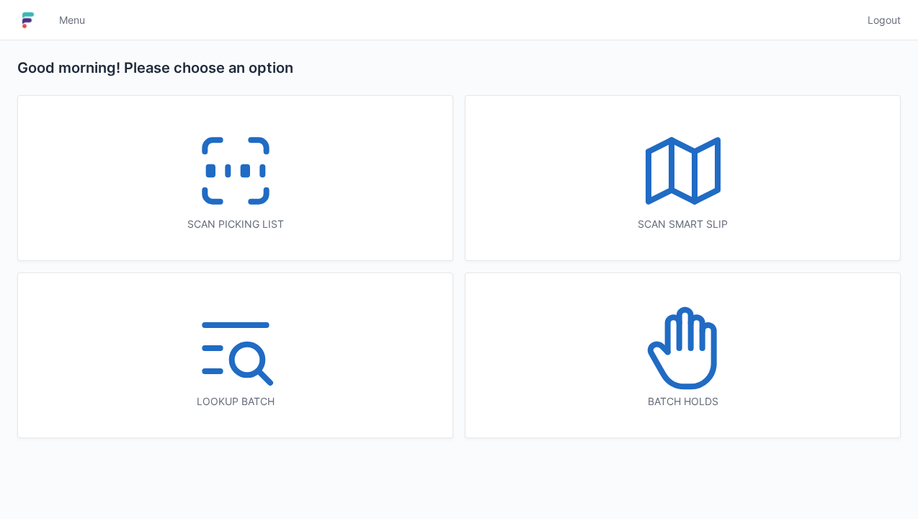
click at [252, 197] on icon at bounding box center [235, 171] width 92 height 92
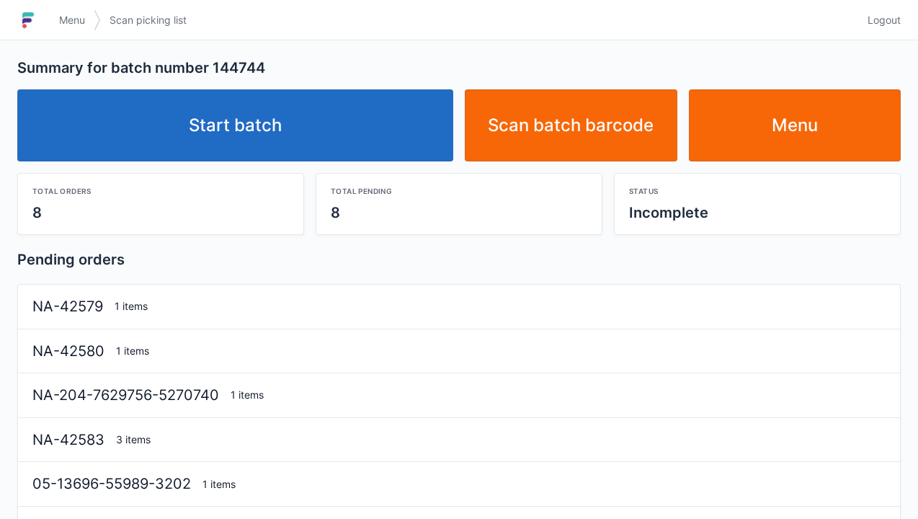
click at [301, 146] on link "Start batch" at bounding box center [235, 125] width 436 height 72
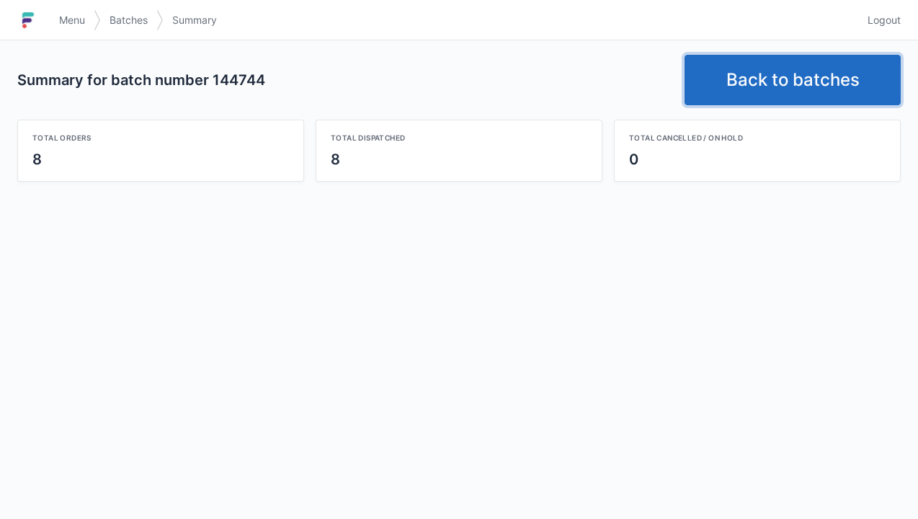
click at [787, 76] on link "Back to batches" at bounding box center [792, 80] width 216 height 50
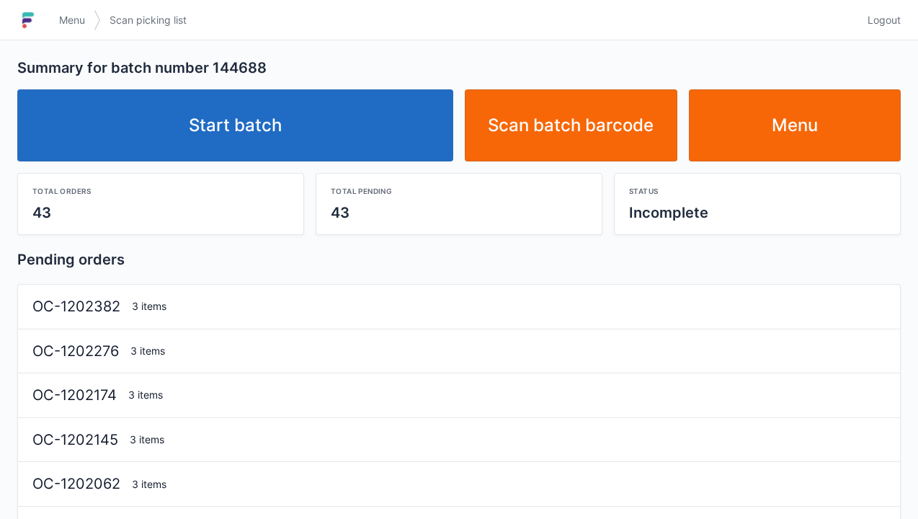
click at [259, 121] on link "Start batch" at bounding box center [235, 125] width 436 height 72
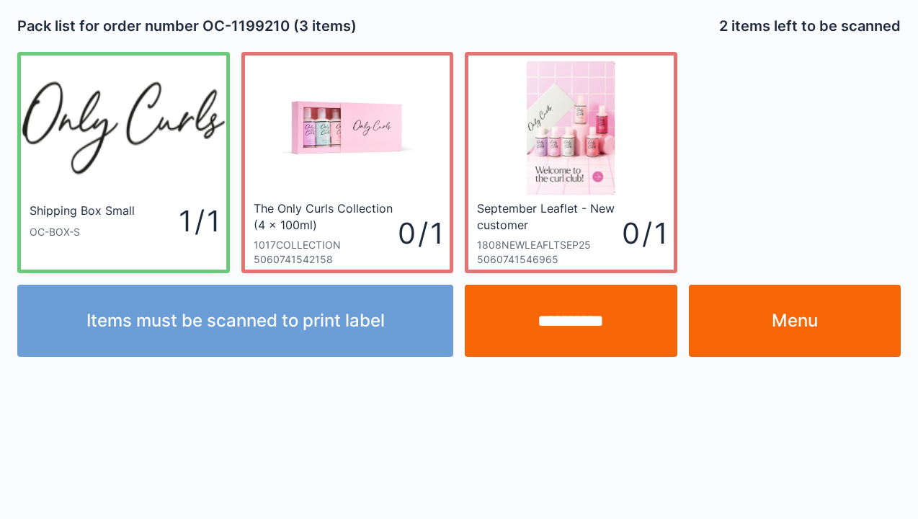
click at [777, 318] on link "Menu" at bounding box center [795, 321] width 213 height 72
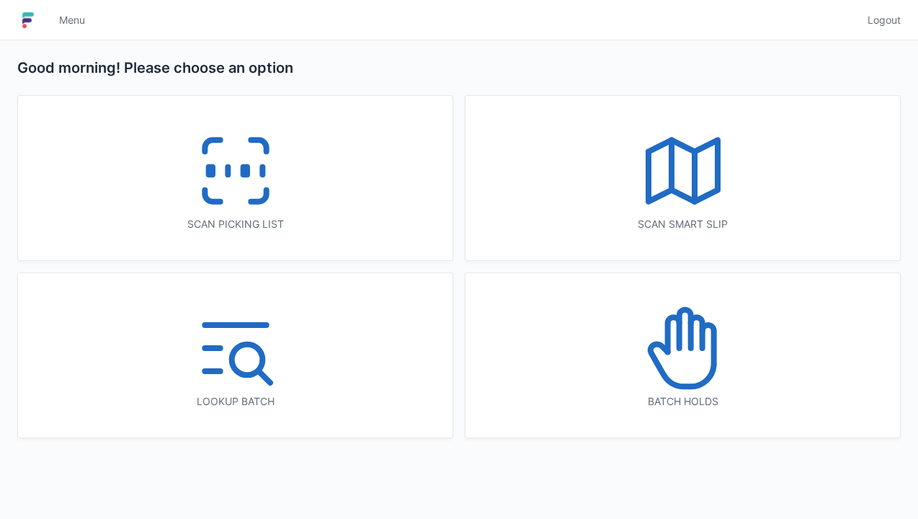
click at [242, 190] on icon at bounding box center [235, 171] width 92 height 92
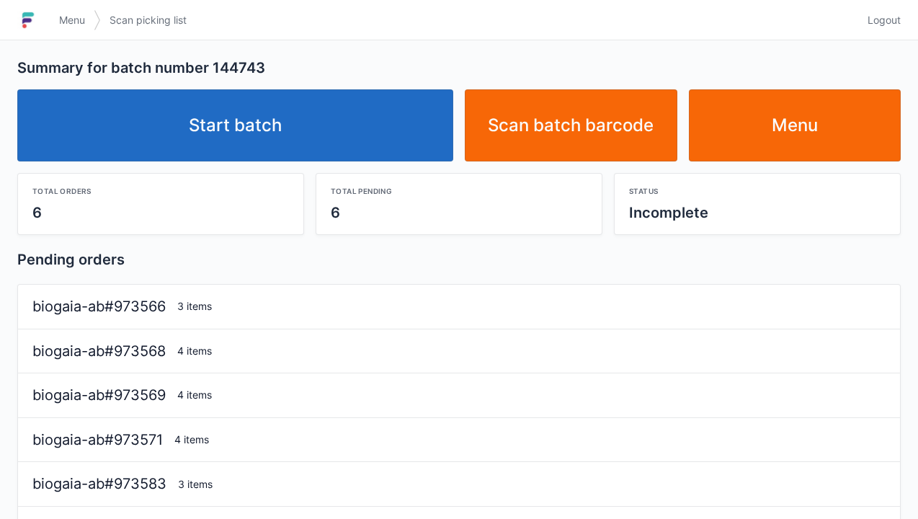
click at [283, 109] on link "Start batch" at bounding box center [235, 125] width 436 height 72
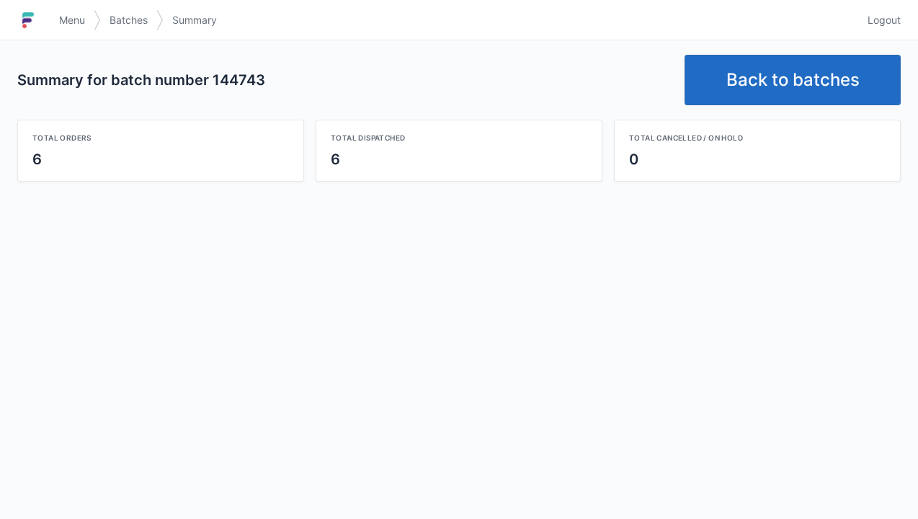
click at [788, 68] on link "Back to batches" at bounding box center [792, 80] width 216 height 50
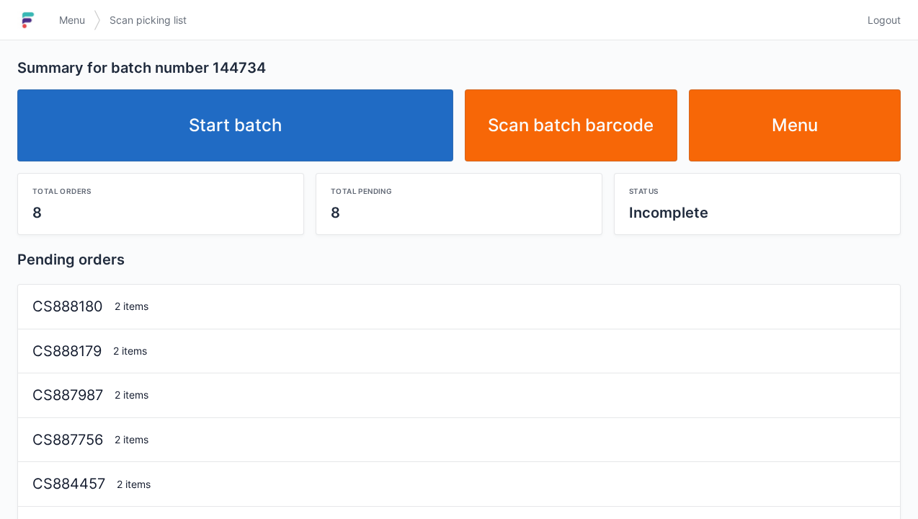
click at [245, 130] on link "Start batch" at bounding box center [235, 125] width 436 height 72
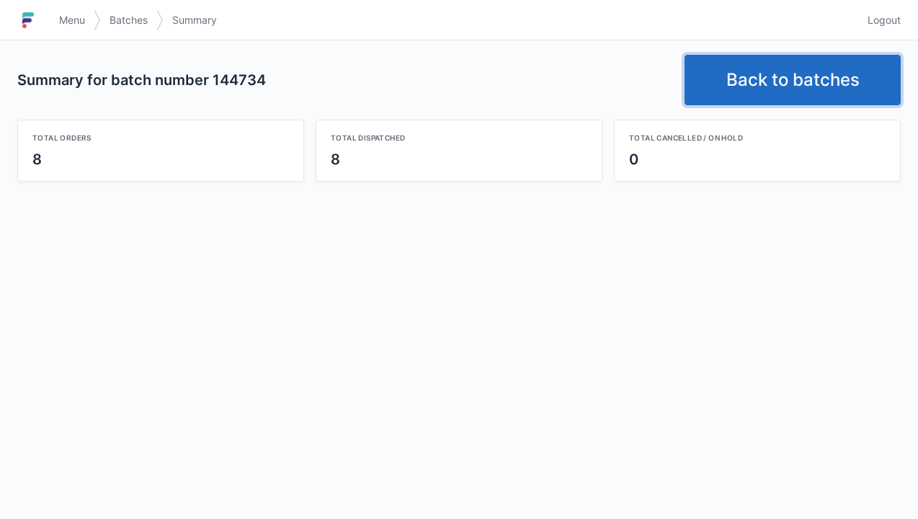
click at [799, 73] on link "Back to batches" at bounding box center [792, 80] width 216 height 50
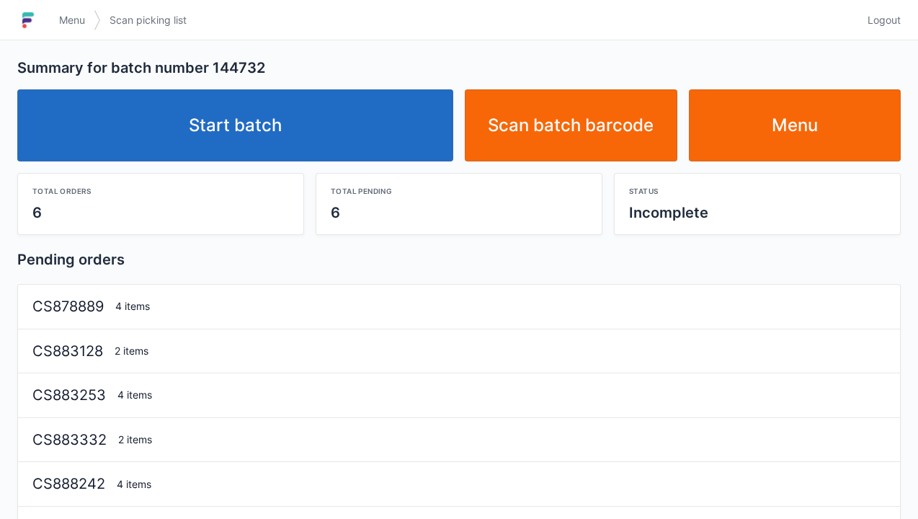
click at [282, 135] on link "Start batch" at bounding box center [235, 125] width 436 height 72
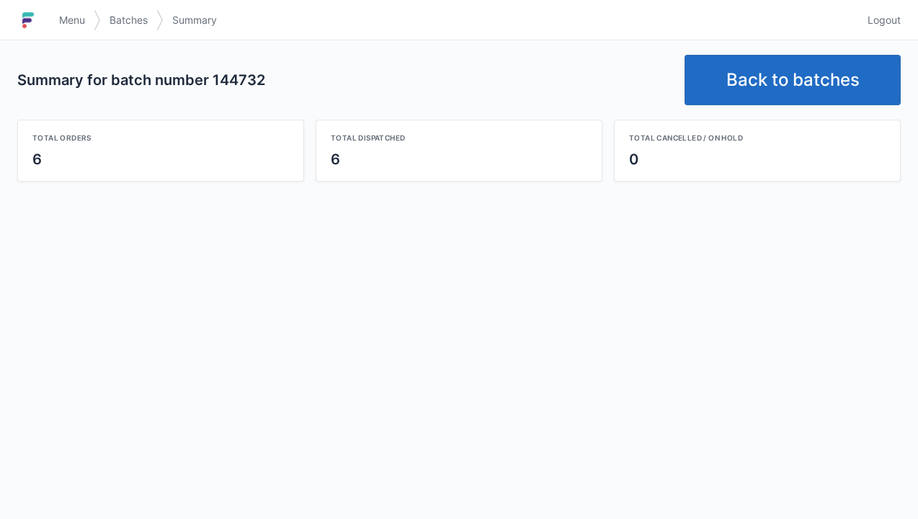
click at [788, 80] on link "Back to batches" at bounding box center [792, 80] width 216 height 50
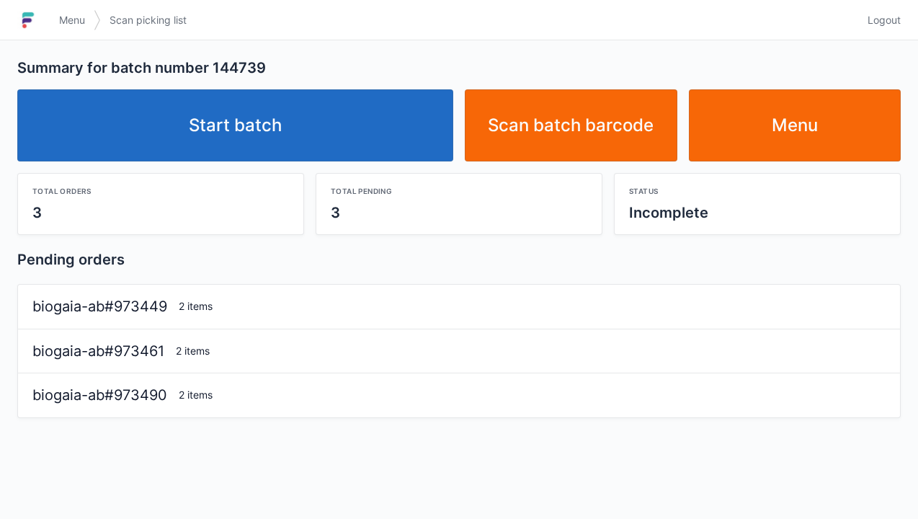
click at [282, 112] on link "Start batch" at bounding box center [235, 125] width 436 height 72
